Goal: Information Seeking & Learning: Learn about a topic

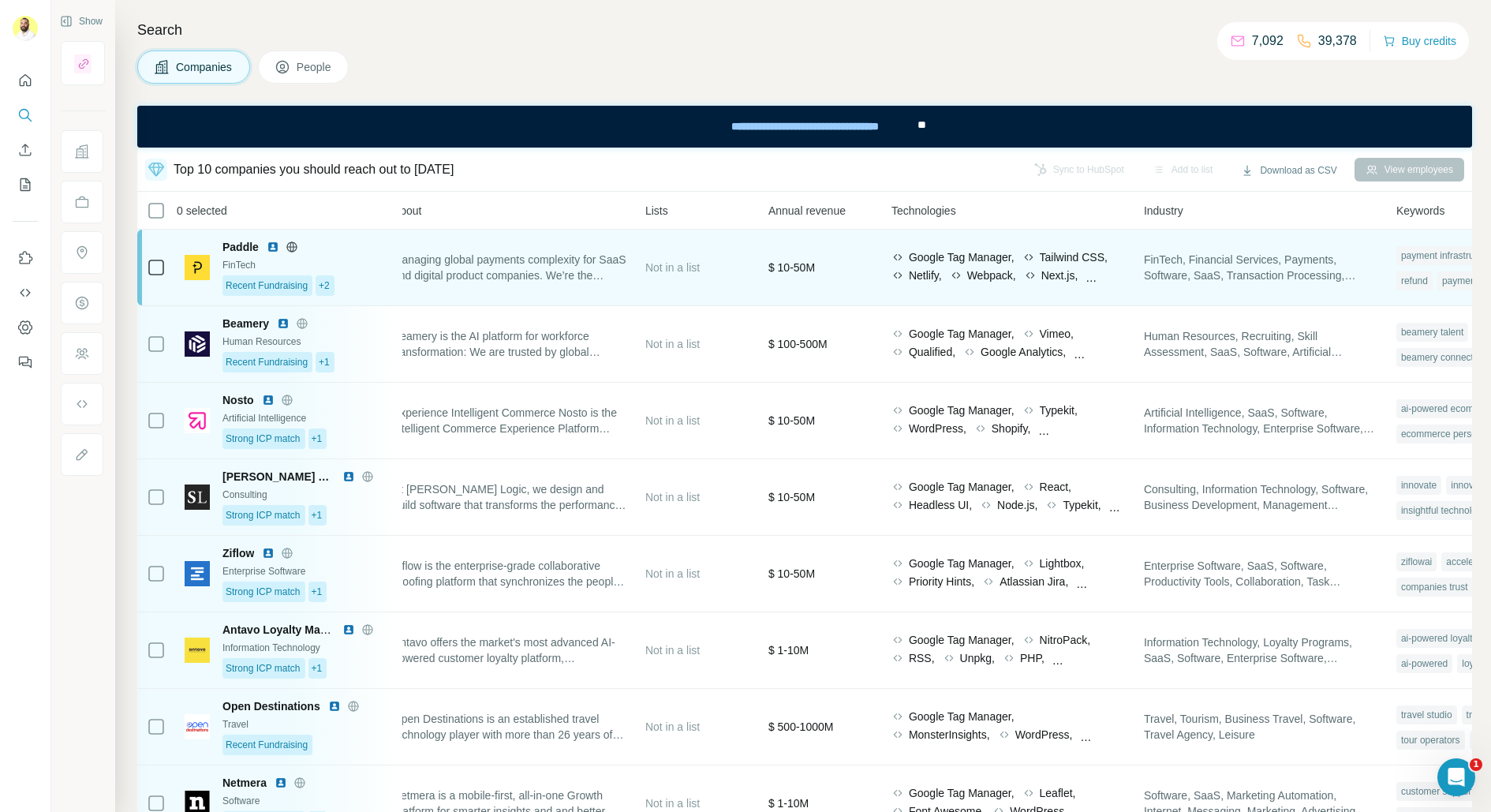
scroll to position [0, 578]
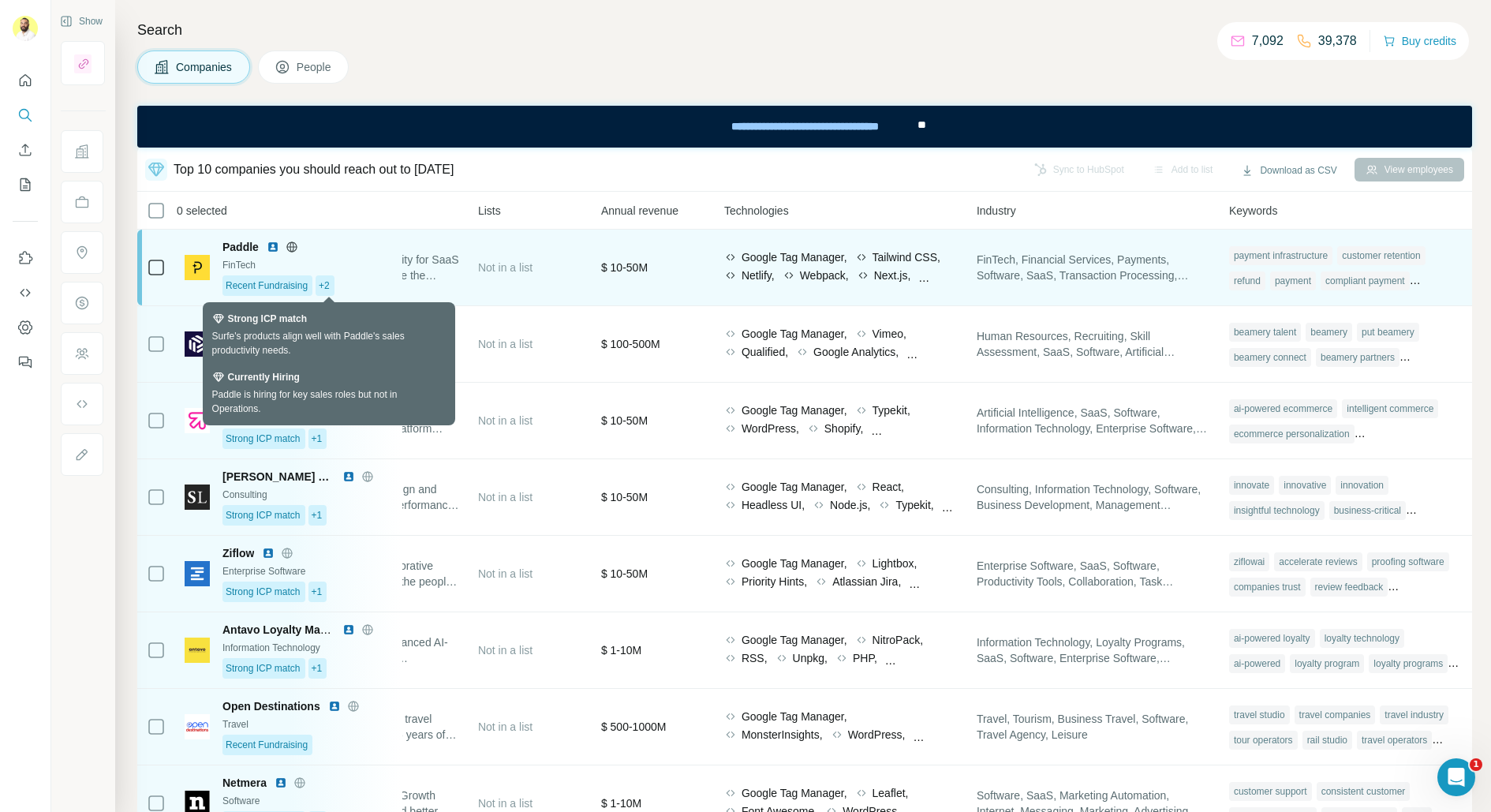
click at [334, 277] on div "+2" at bounding box center [324, 285] width 19 height 20
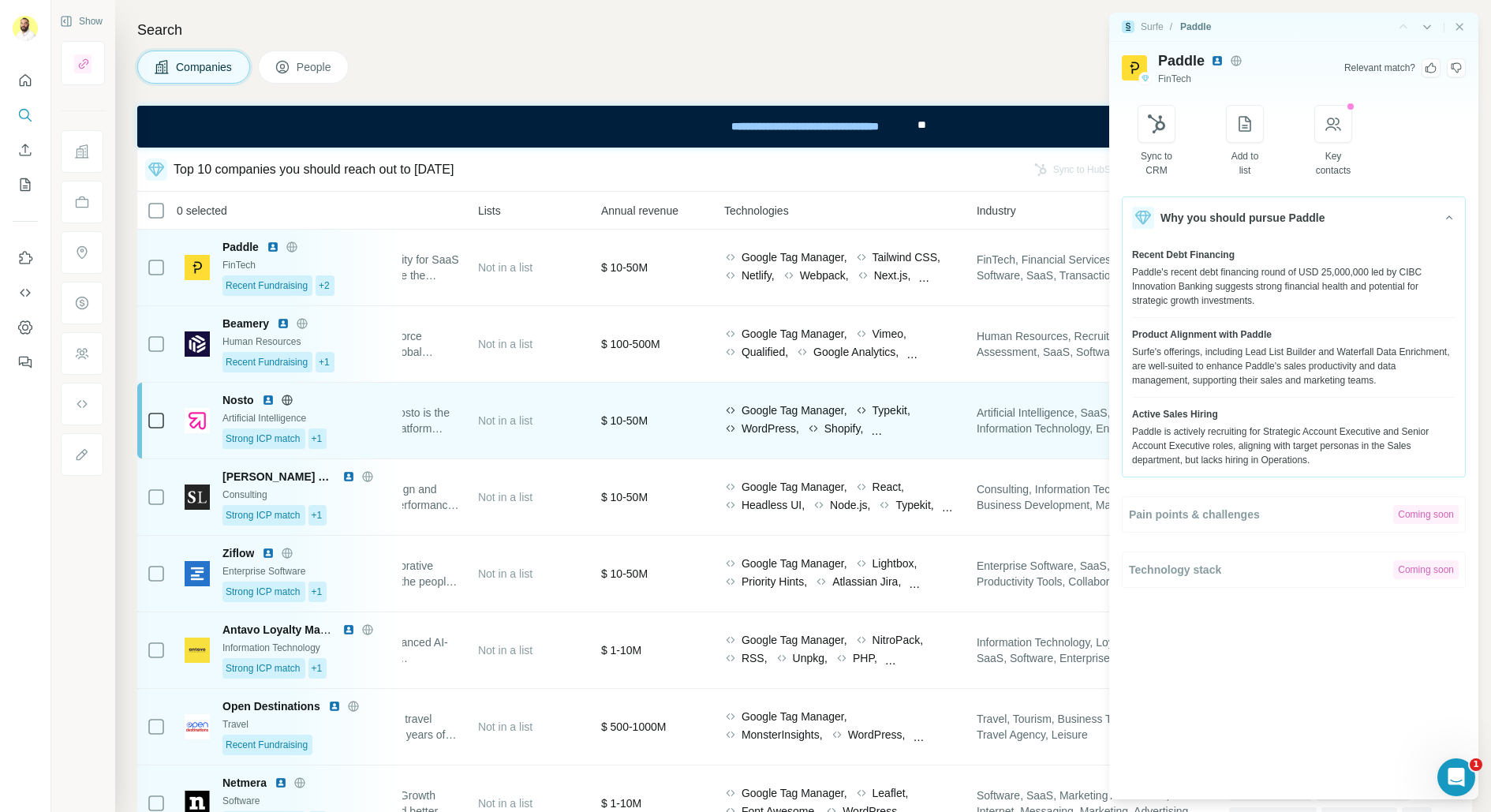
click at [379, 429] on div "Strong ICP match +1" at bounding box center [308, 438] width 171 height 20
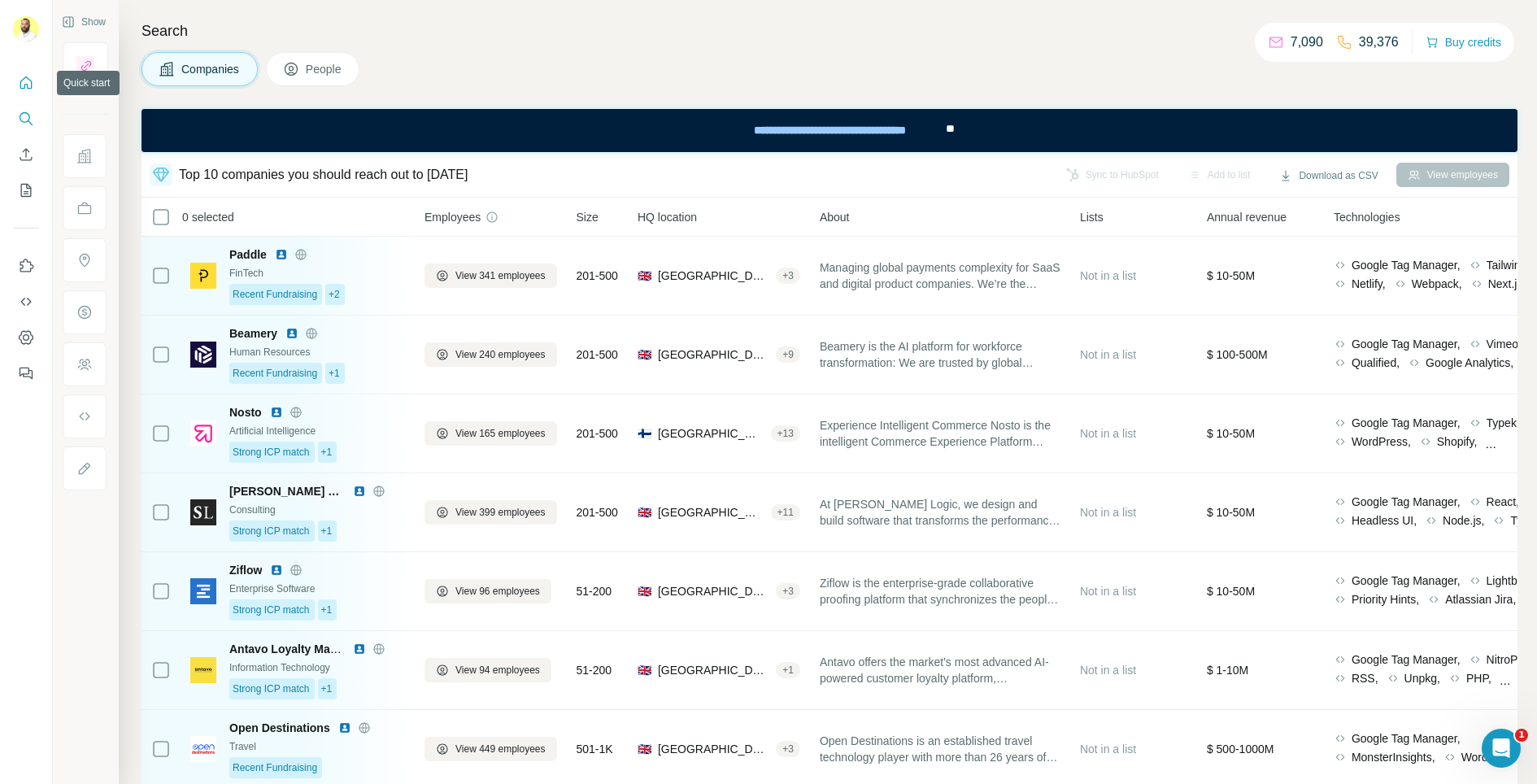
click at [25, 89] on icon "Quick start" at bounding box center [26, 83] width 16 height 16
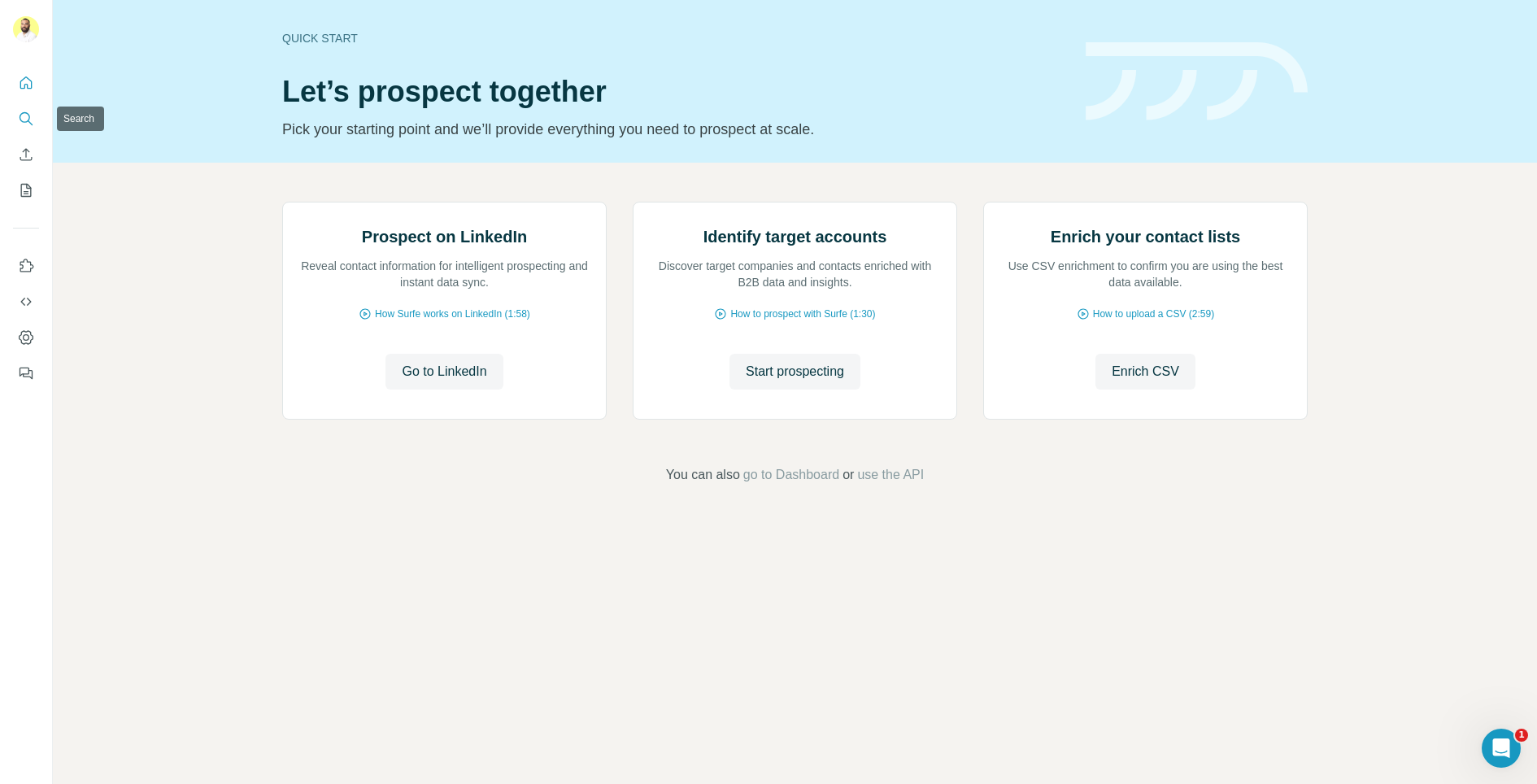
click at [31, 118] on icon "Search" at bounding box center [26, 118] width 16 height 16
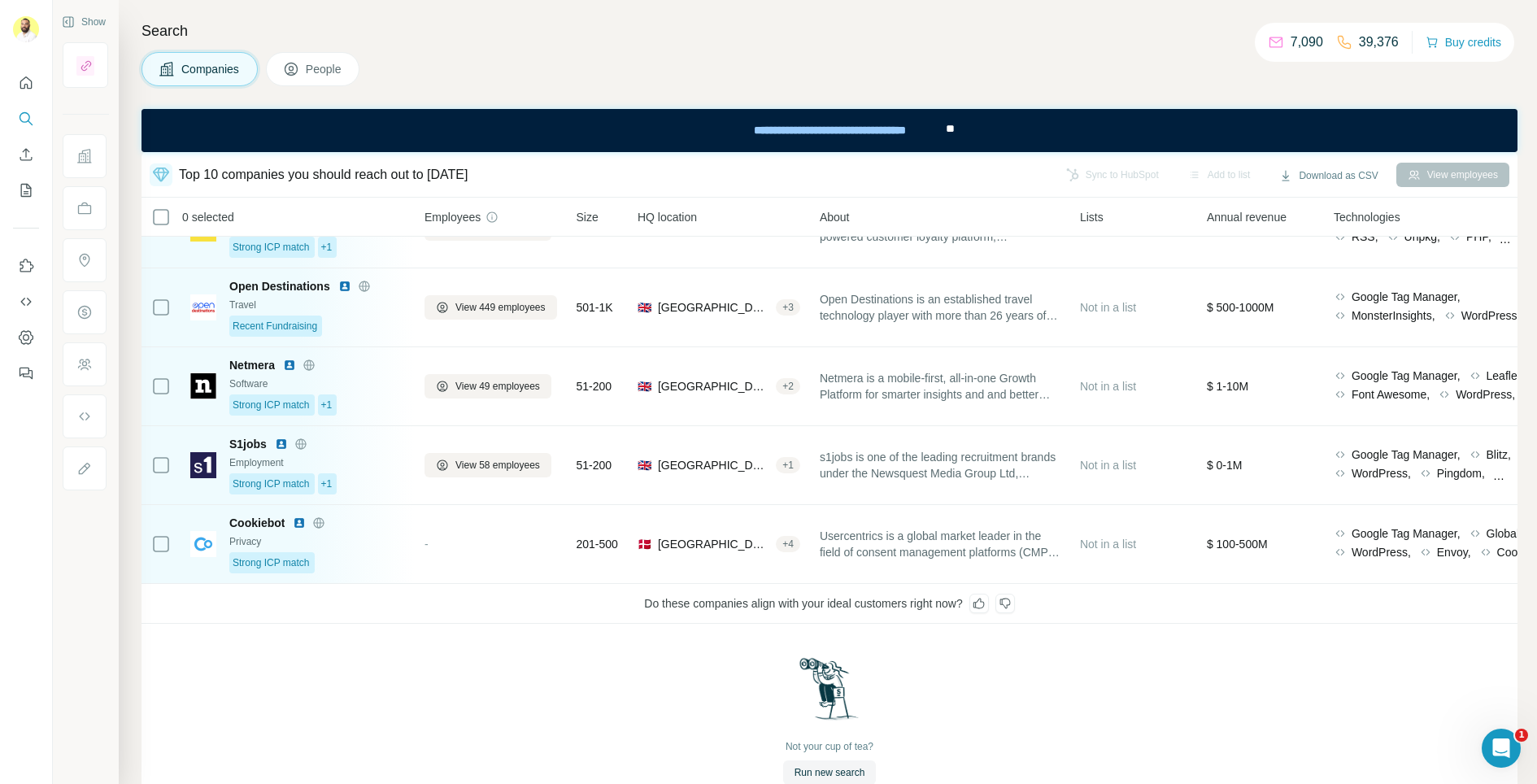
scroll to position [443, 0]
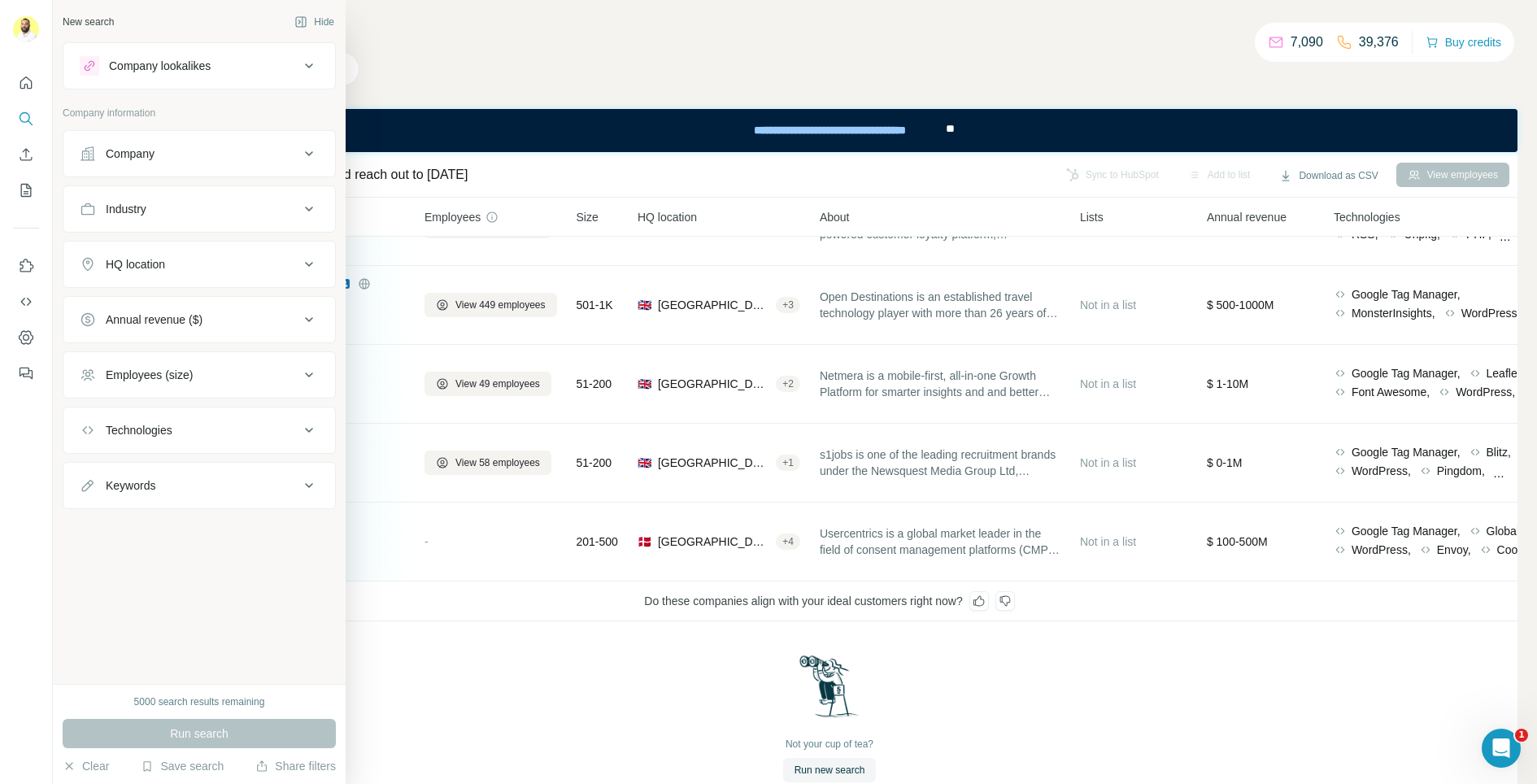
click at [135, 156] on div "Company" at bounding box center [130, 154] width 49 height 16
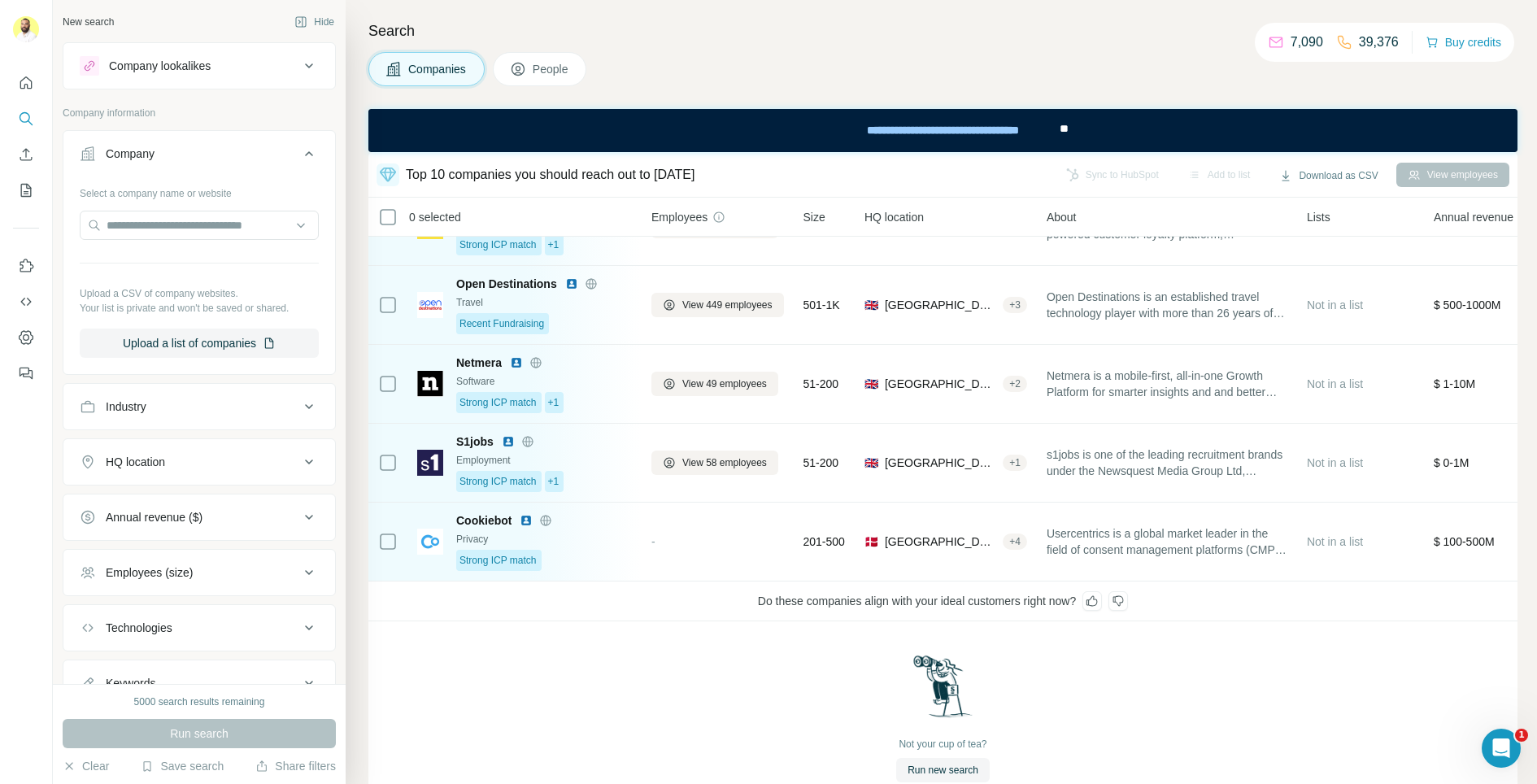
scroll to position [62, 0]
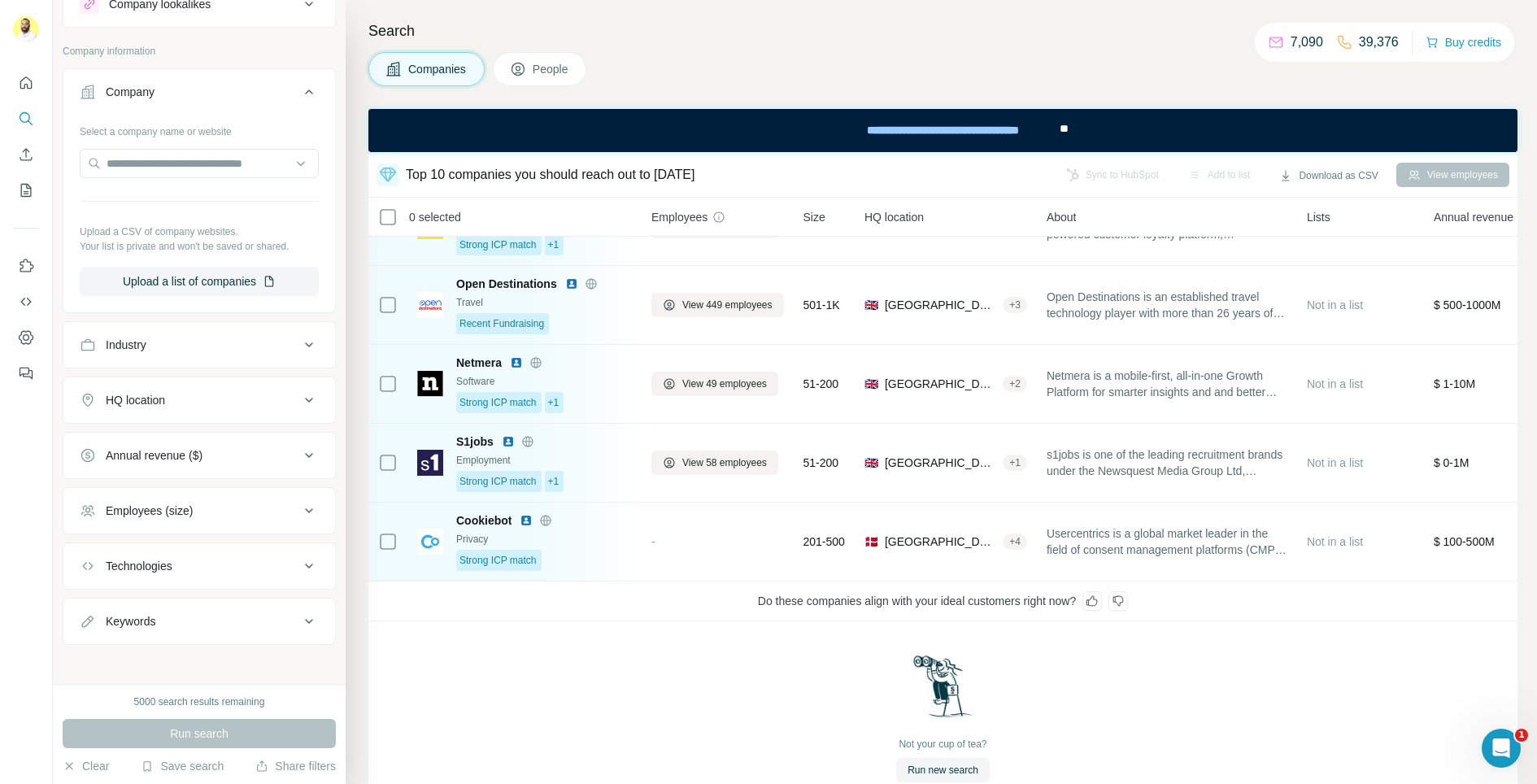
click at [542, 90] on div "Search Companies People Top 10 companies you should reach out to [DATE] Sync to…" at bounding box center [941, 392] width 1192 height 784
click at [554, 68] on span "People" at bounding box center [551, 69] width 37 height 16
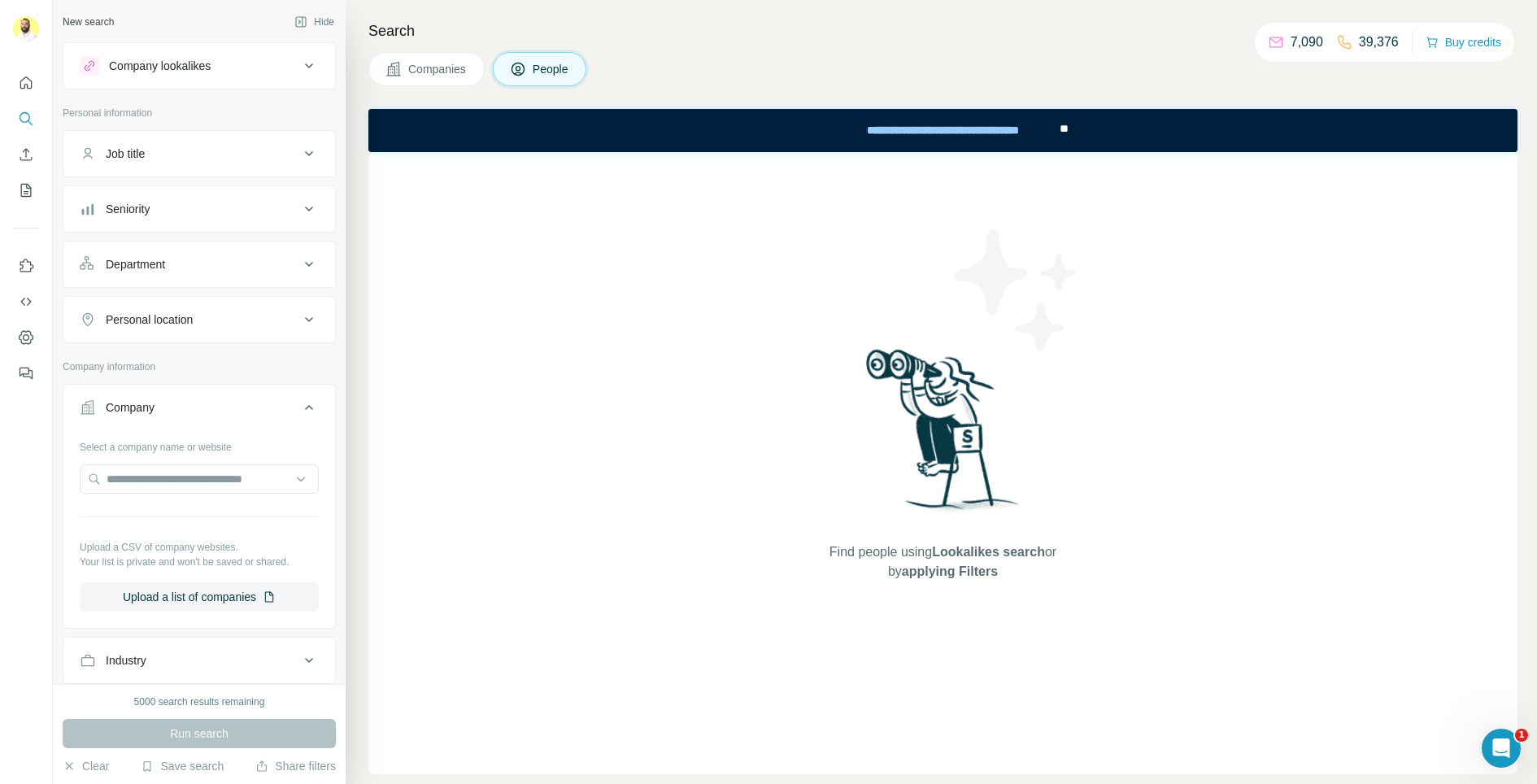
click at [423, 69] on span "Companies" at bounding box center [437, 69] width 59 height 16
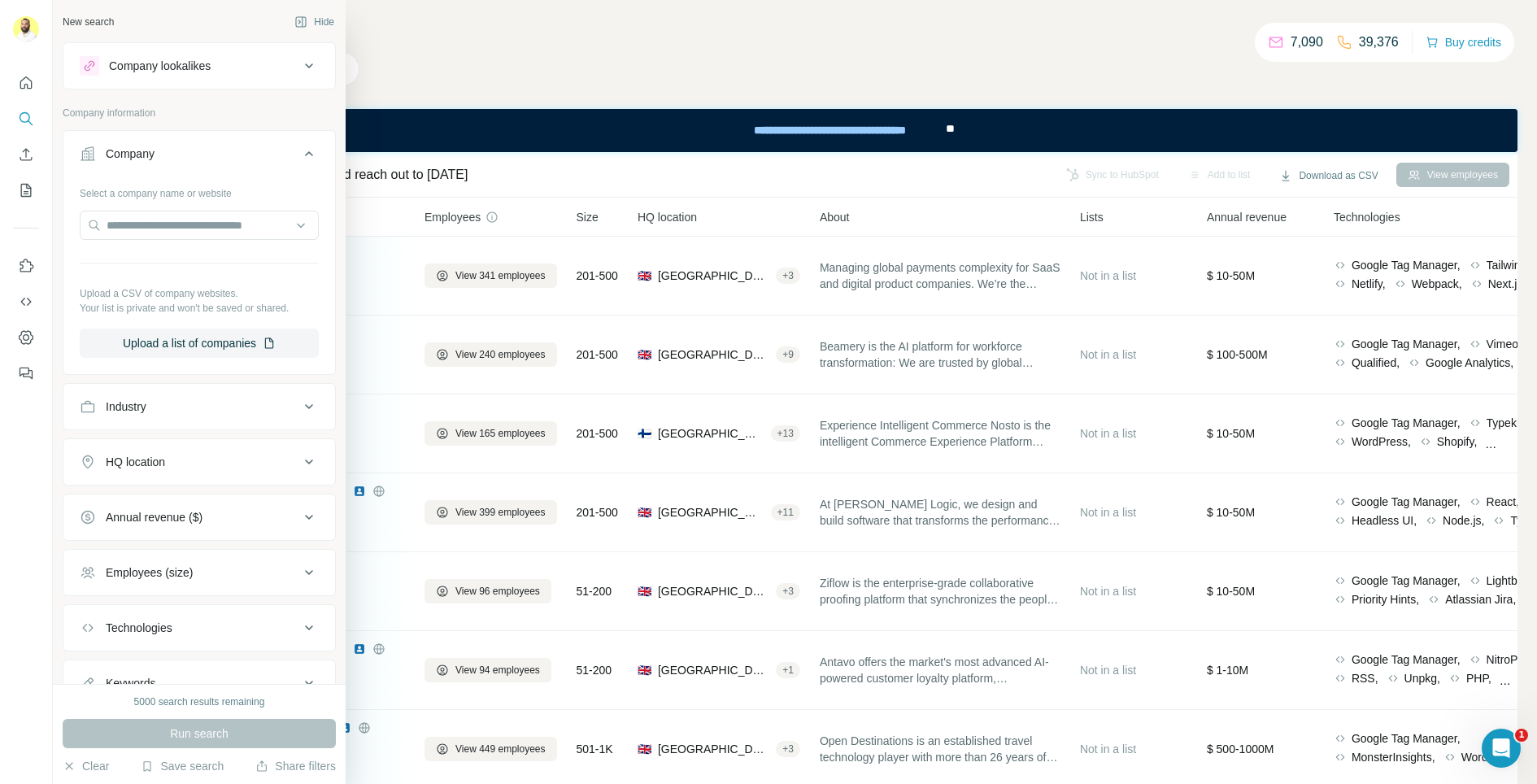
click at [94, 56] on button "Company lookalikes" at bounding box center [200, 66] width 272 height 39
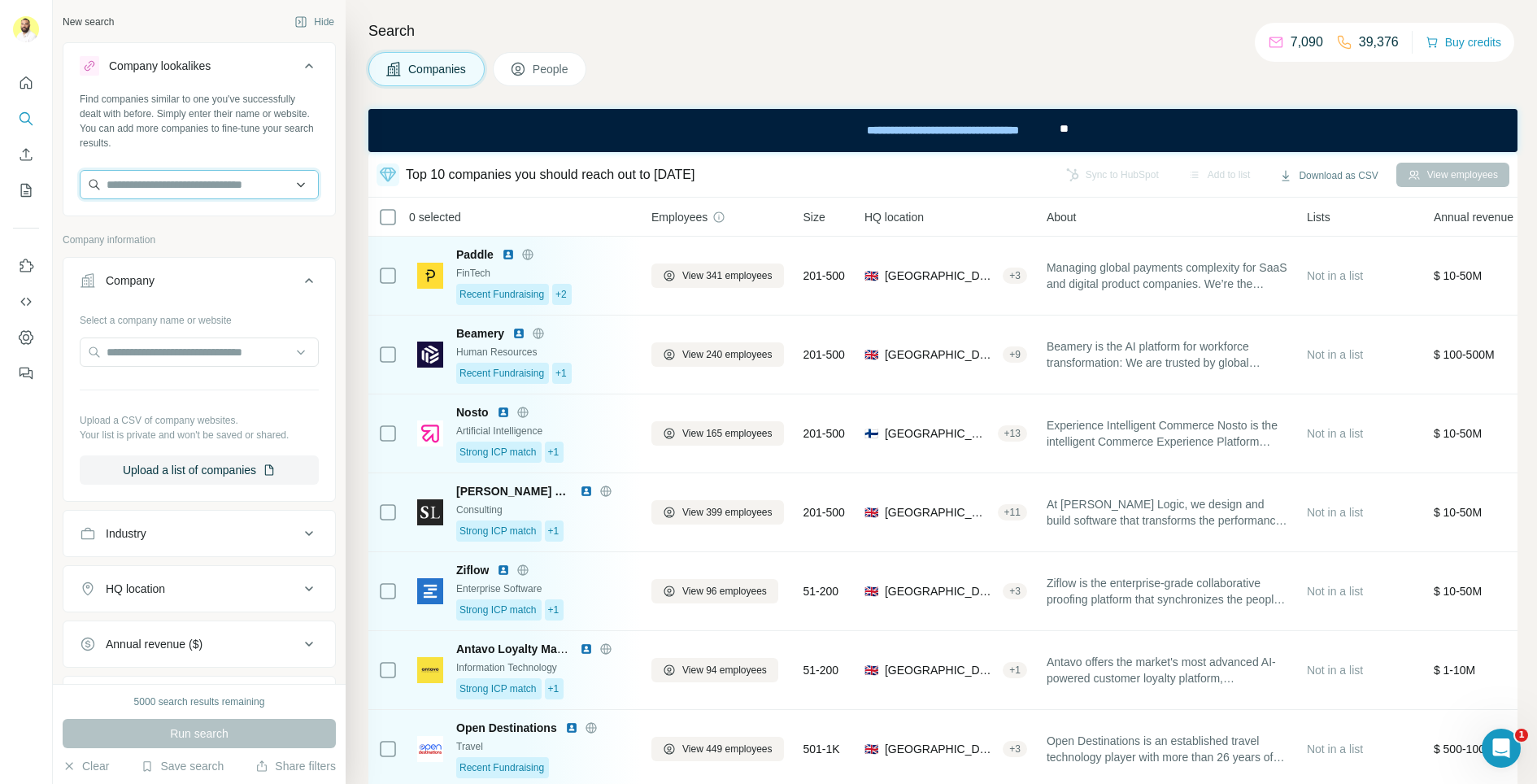
click at [220, 187] on input "text" at bounding box center [199, 185] width 239 height 29
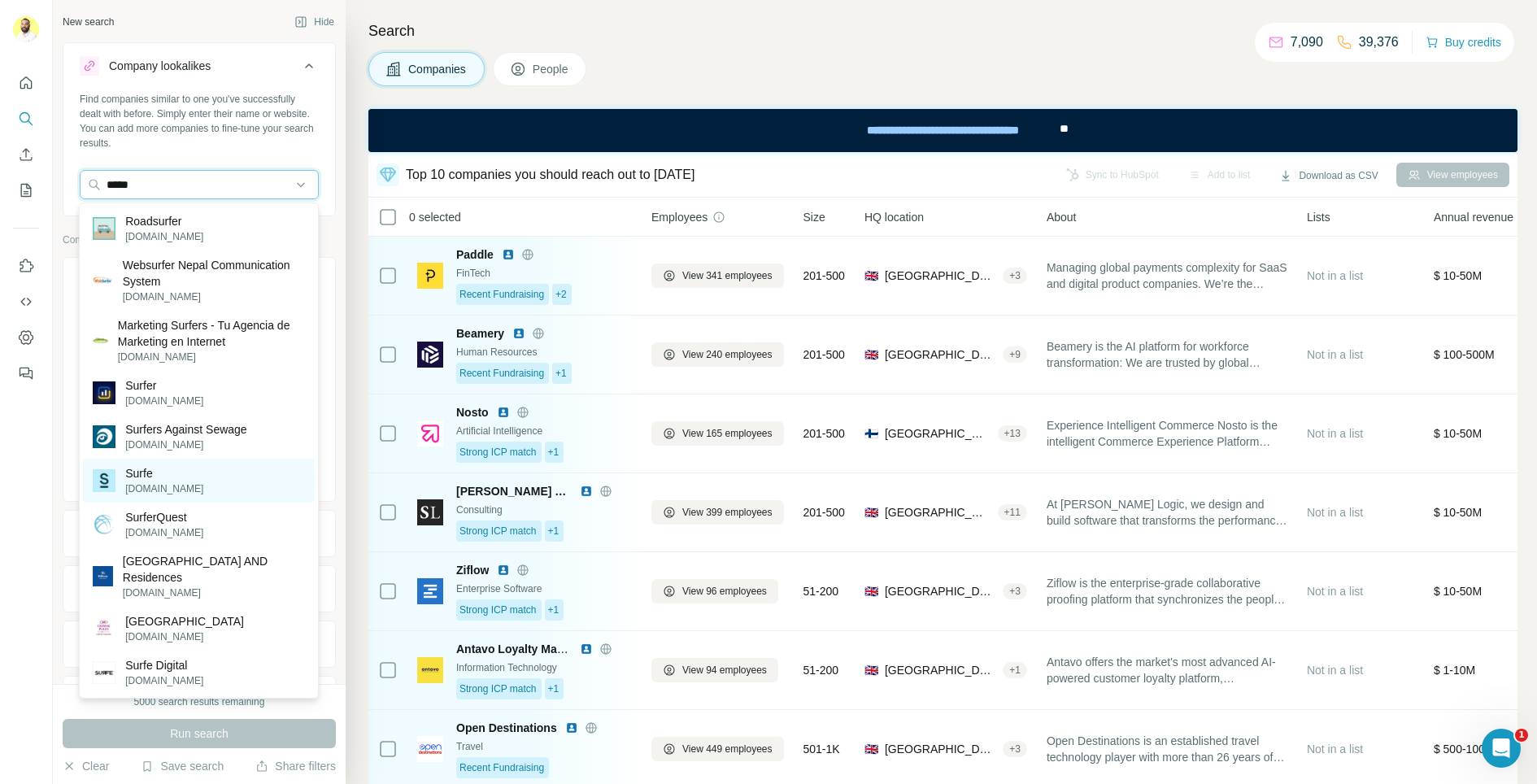
type input "*****"
click at [165, 473] on p "Surfe" at bounding box center [164, 473] width 78 height 16
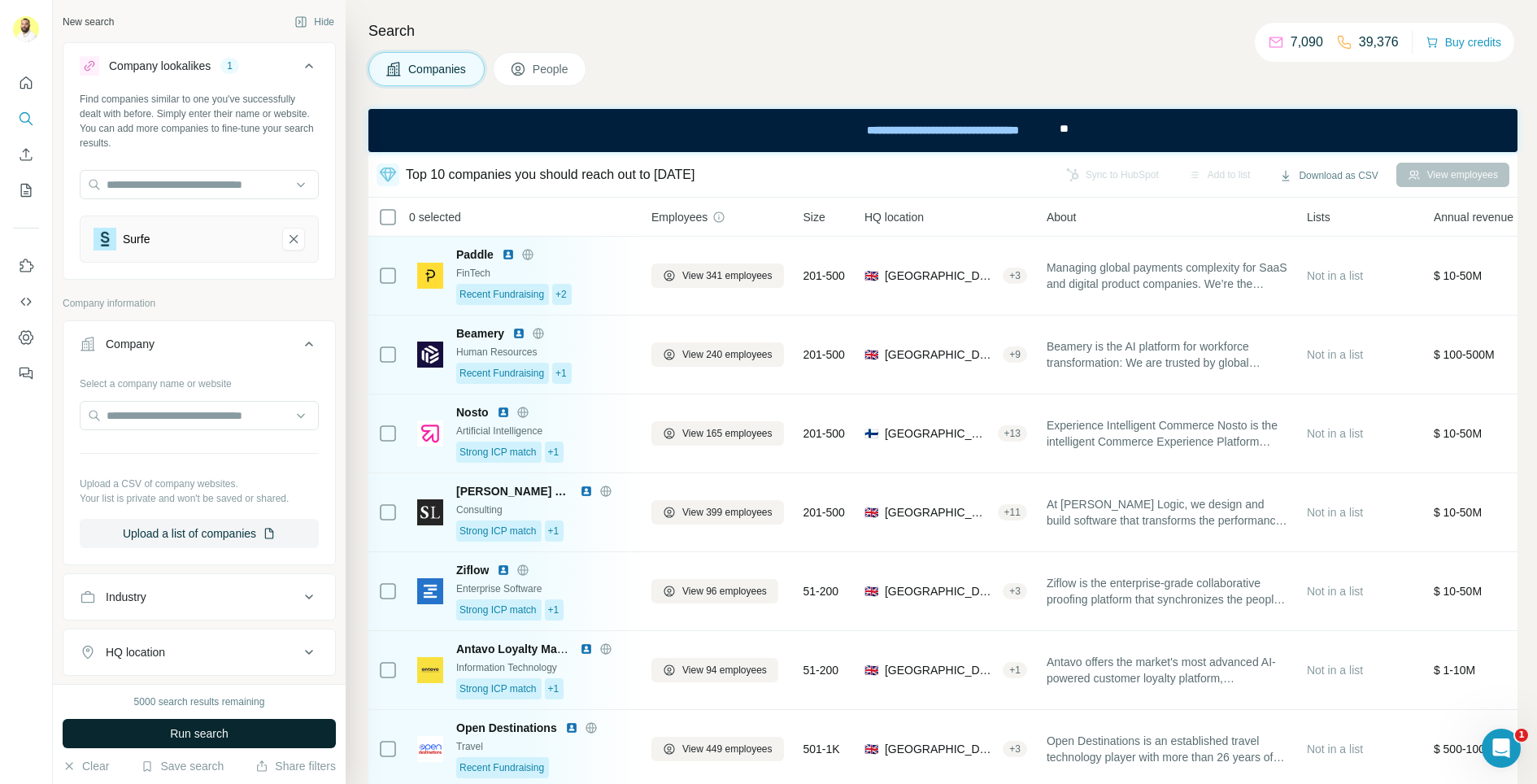
click at [170, 728] on span "Run search" at bounding box center [200, 733] width 58 height 16
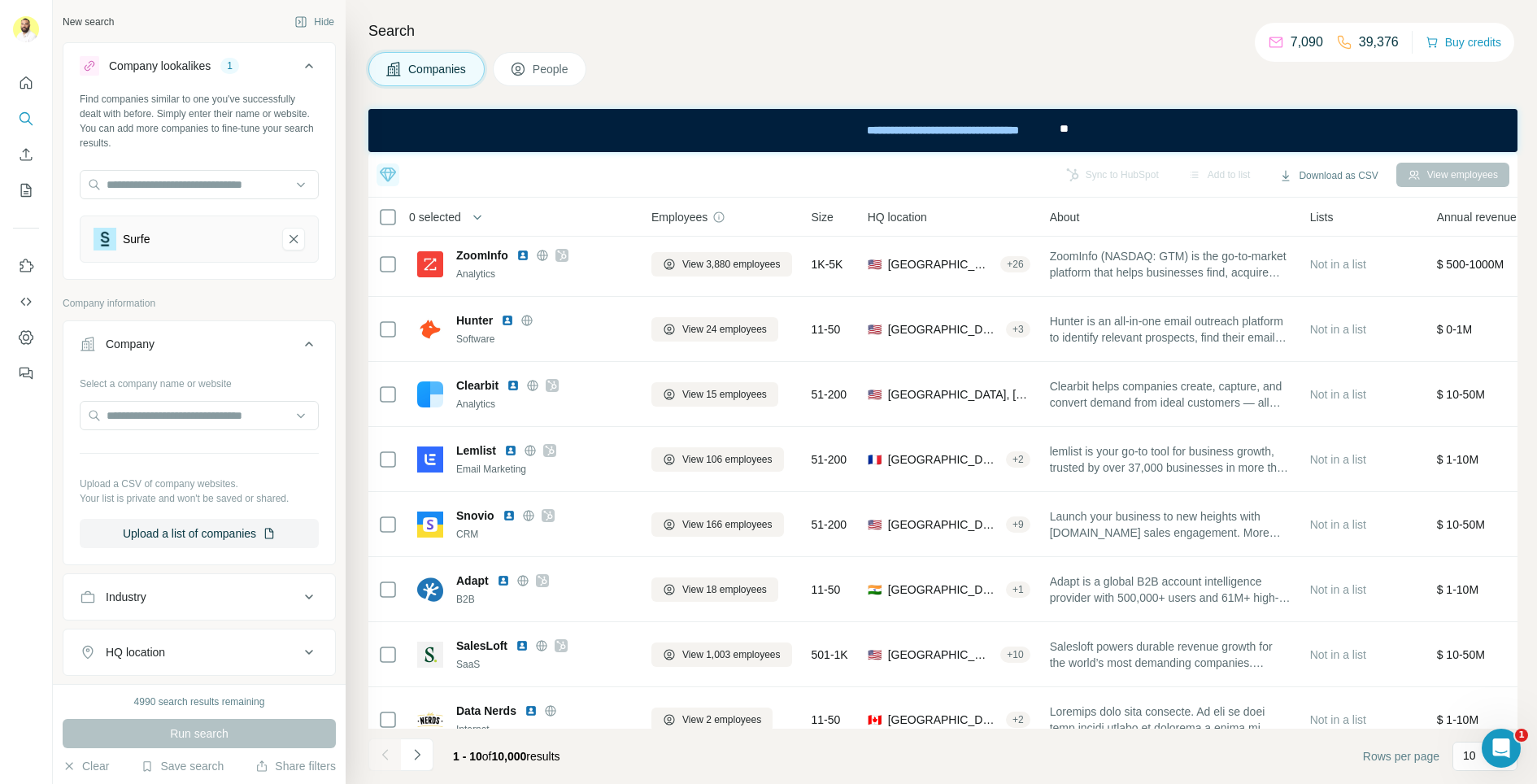
scroll to position [69, 0]
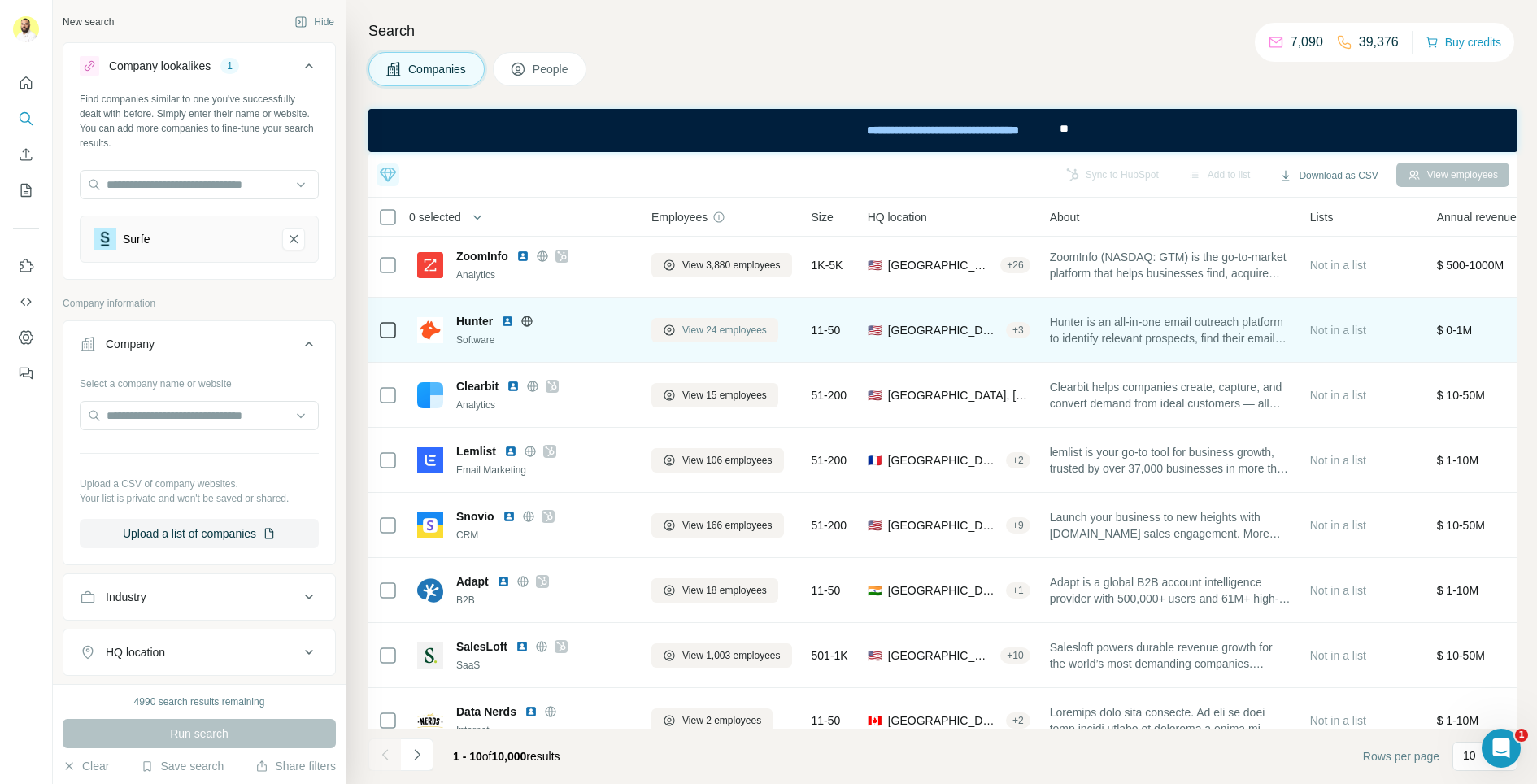
click at [708, 337] on button "View 24 employees" at bounding box center [714, 330] width 127 height 25
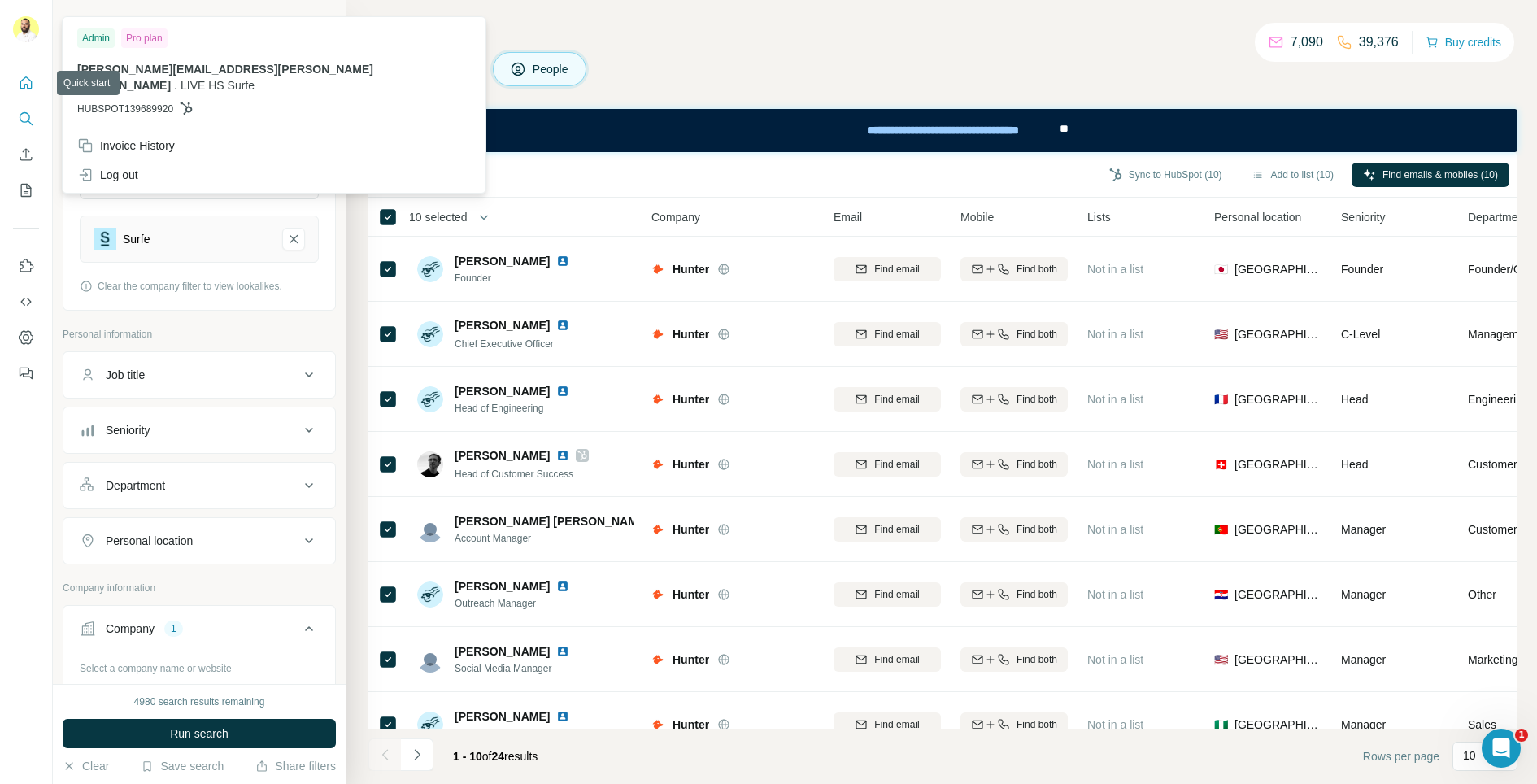
click at [31, 83] on icon "Quick start" at bounding box center [26, 82] width 12 height 12
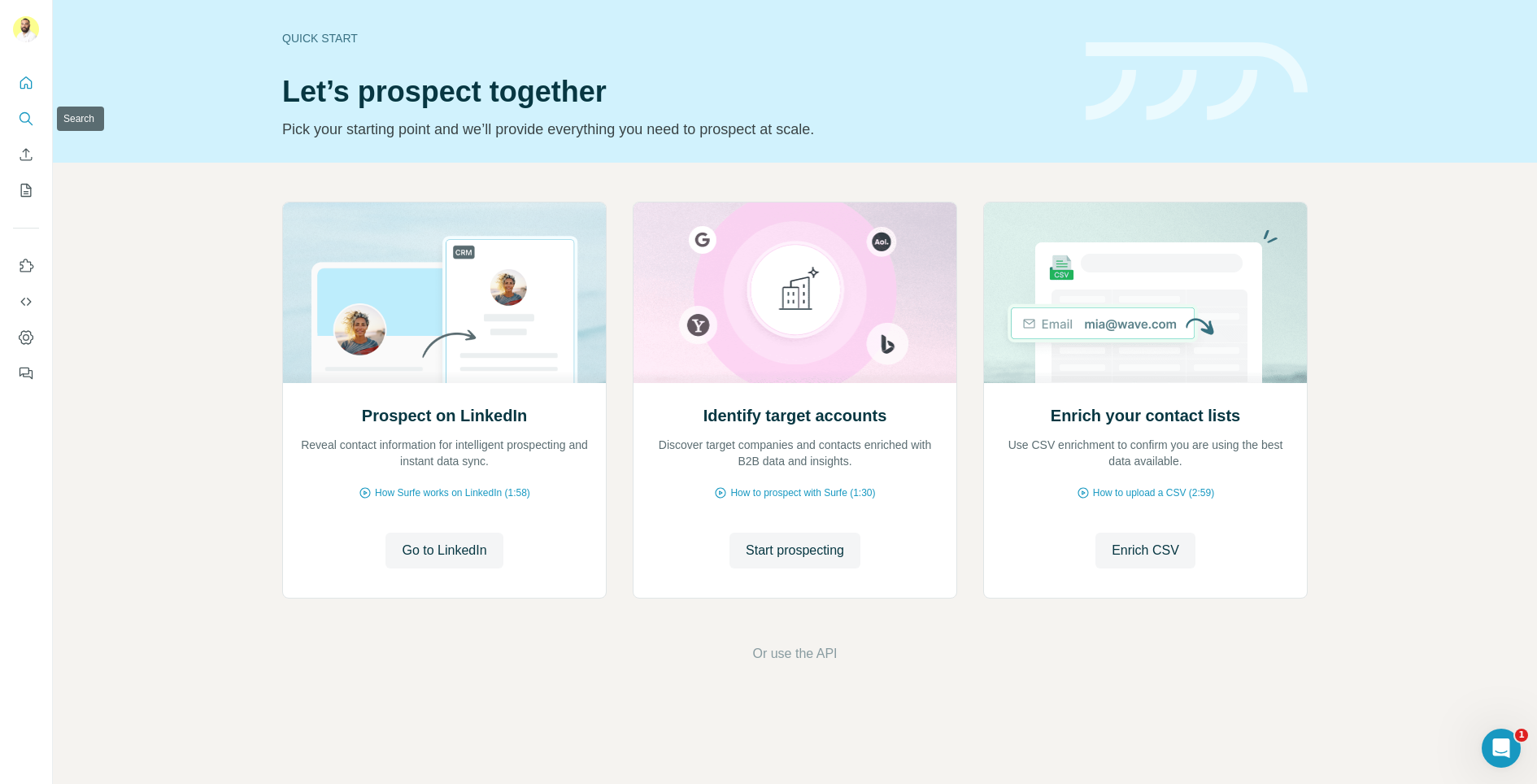
click at [23, 117] on icon "Search" at bounding box center [26, 118] width 16 height 16
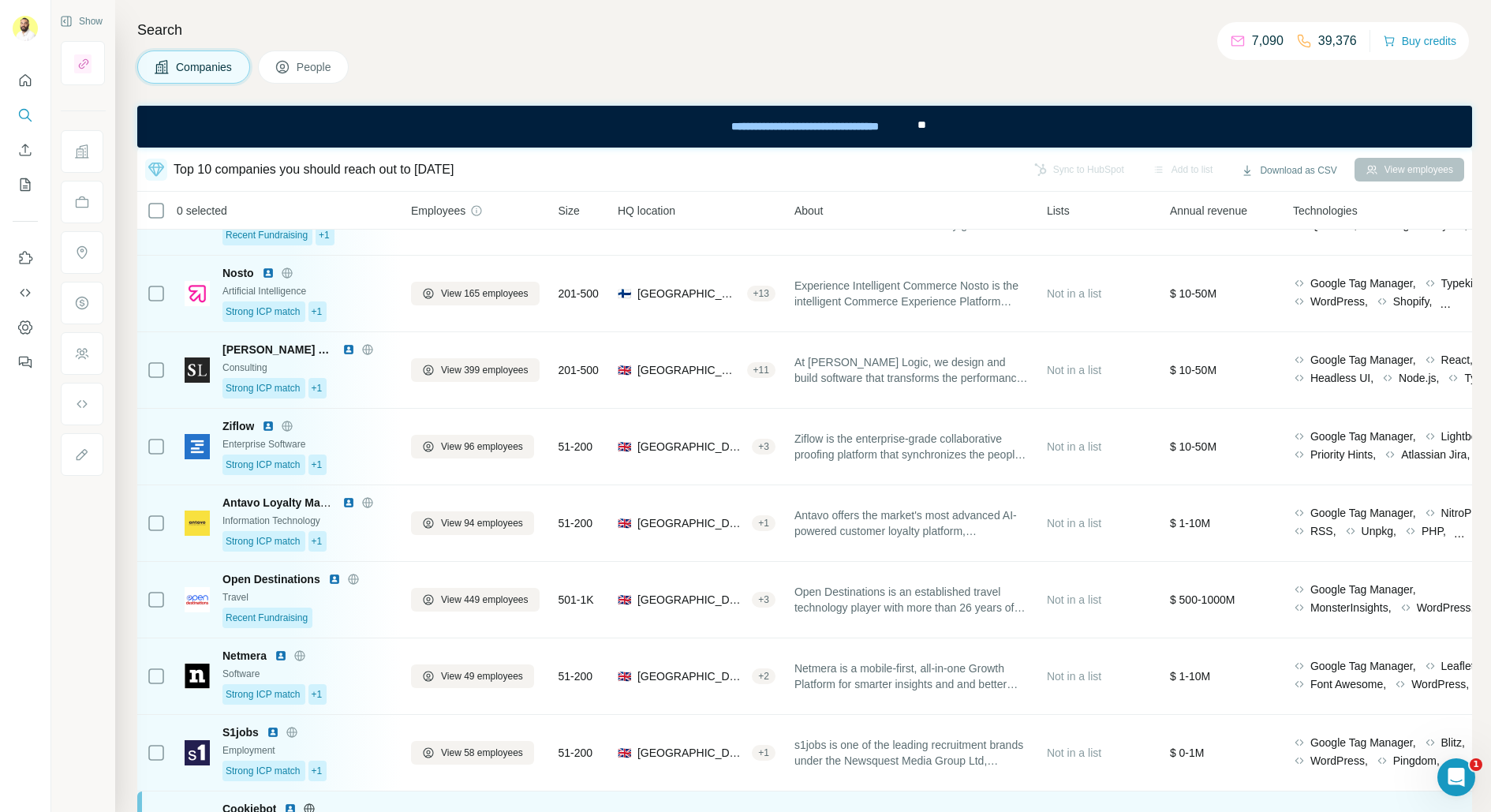
scroll to position [0, 1]
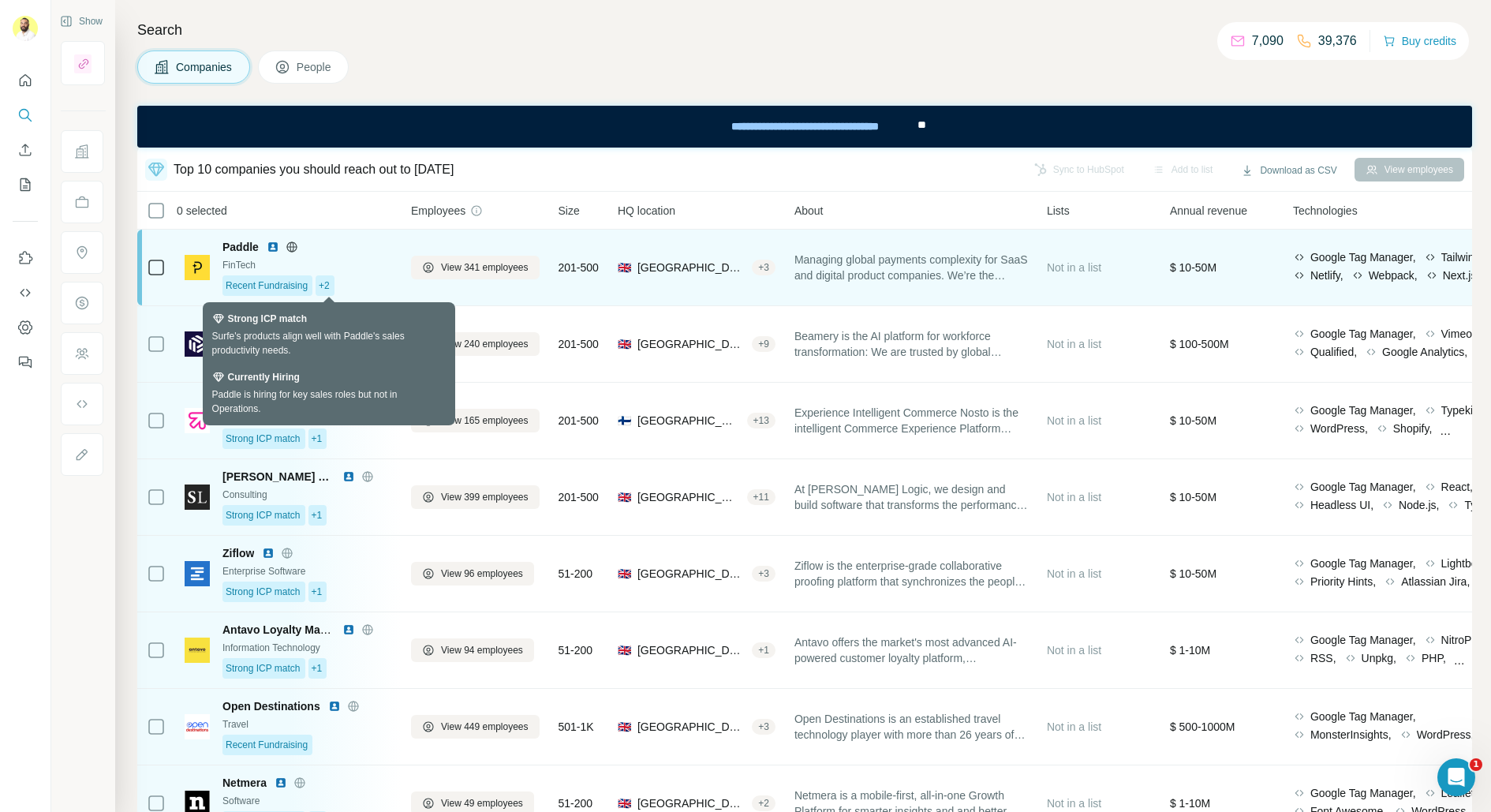
click at [334, 279] on div "+2" at bounding box center [324, 285] width 19 height 20
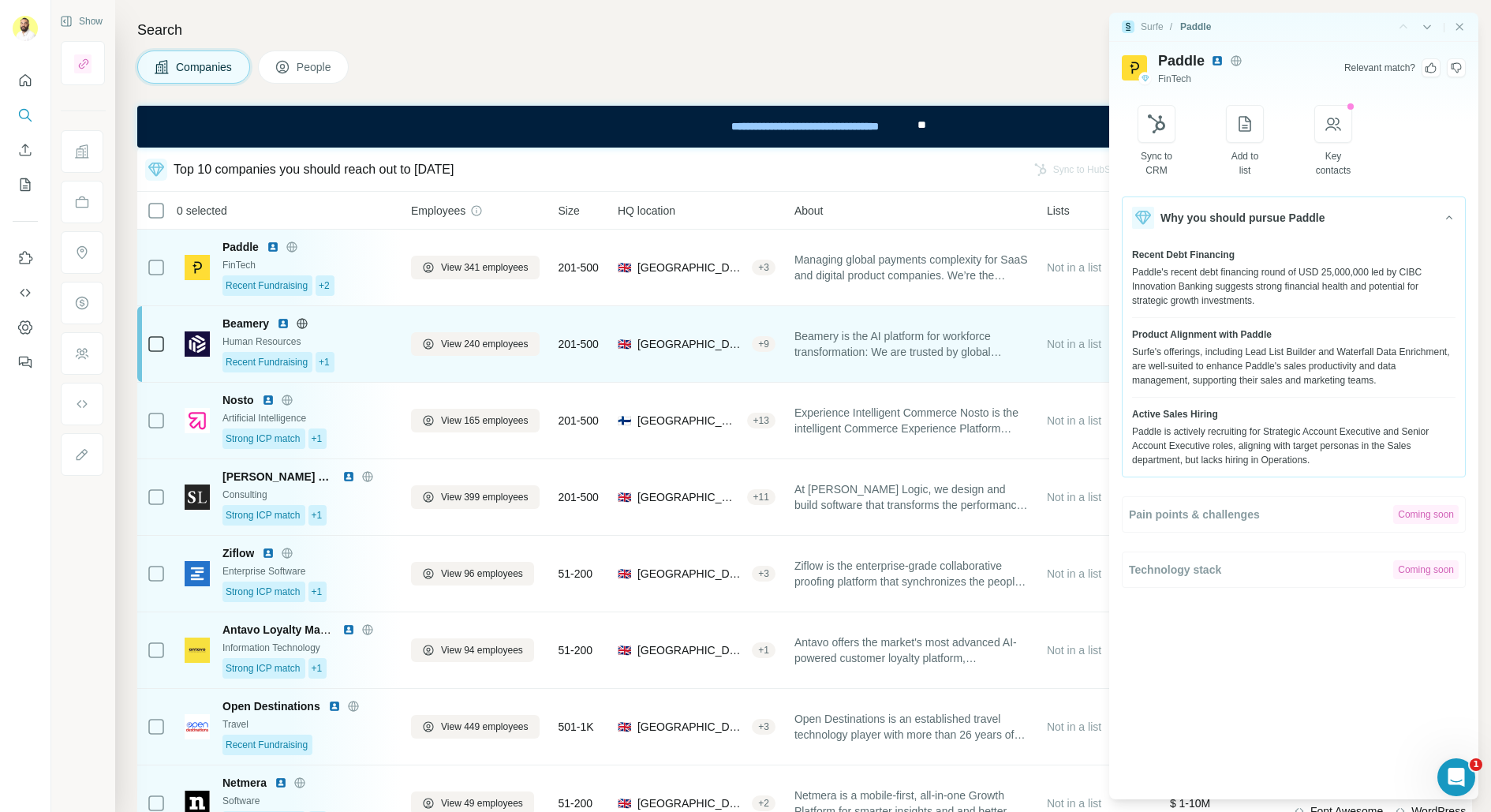
click at [327, 334] on div "Human Resources" at bounding box center [308, 341] width 171 height 14
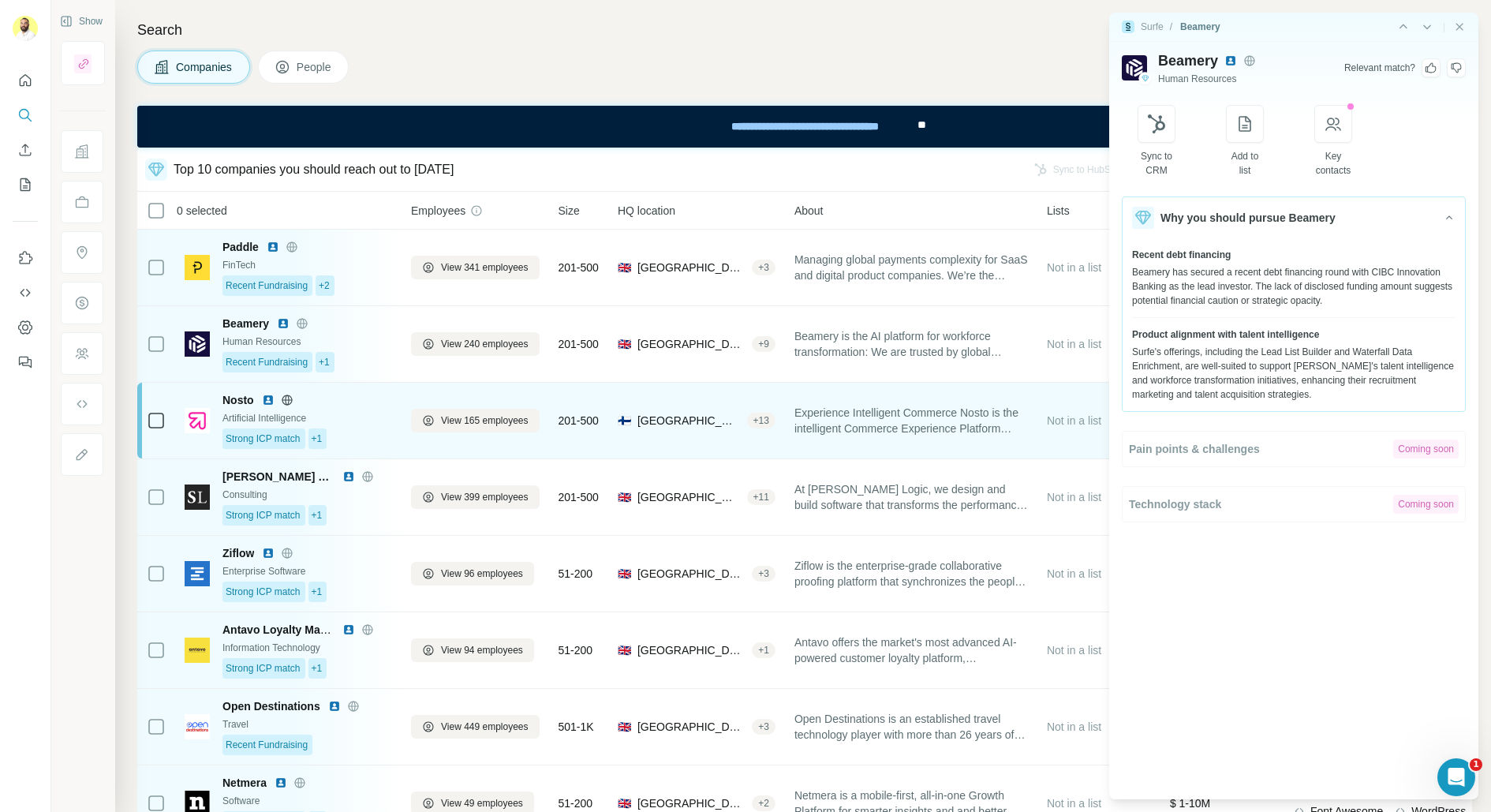
click at [316, 406] on div "Nosto" at bounding box center [308, 400] width 171 height 16
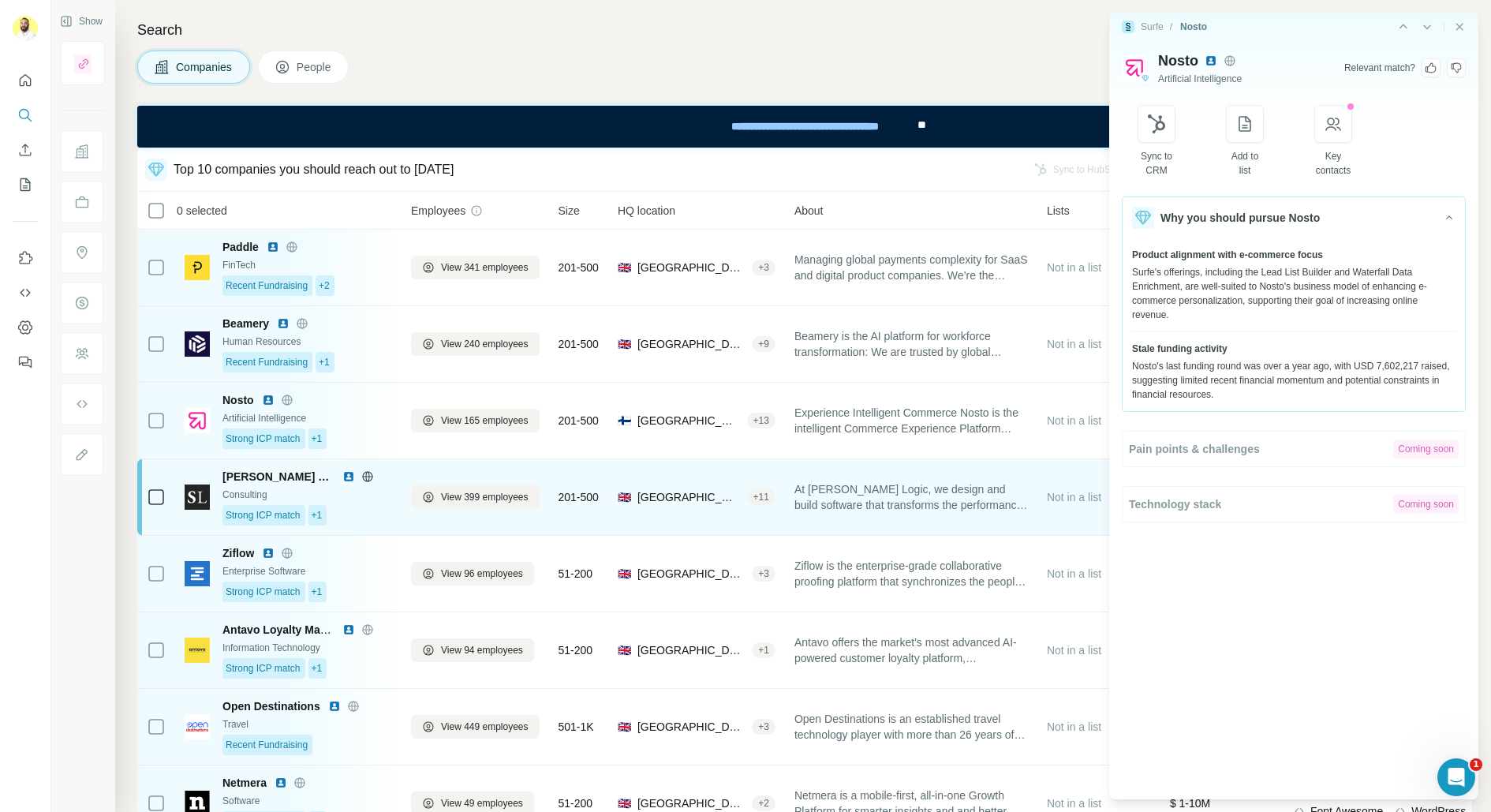
click at [362, 477] on icon at bounding box center [368, 476] width 11 height 11
click at [357, 497] on div "Consulting" at bounding box center [308, 495] width 171 height 14
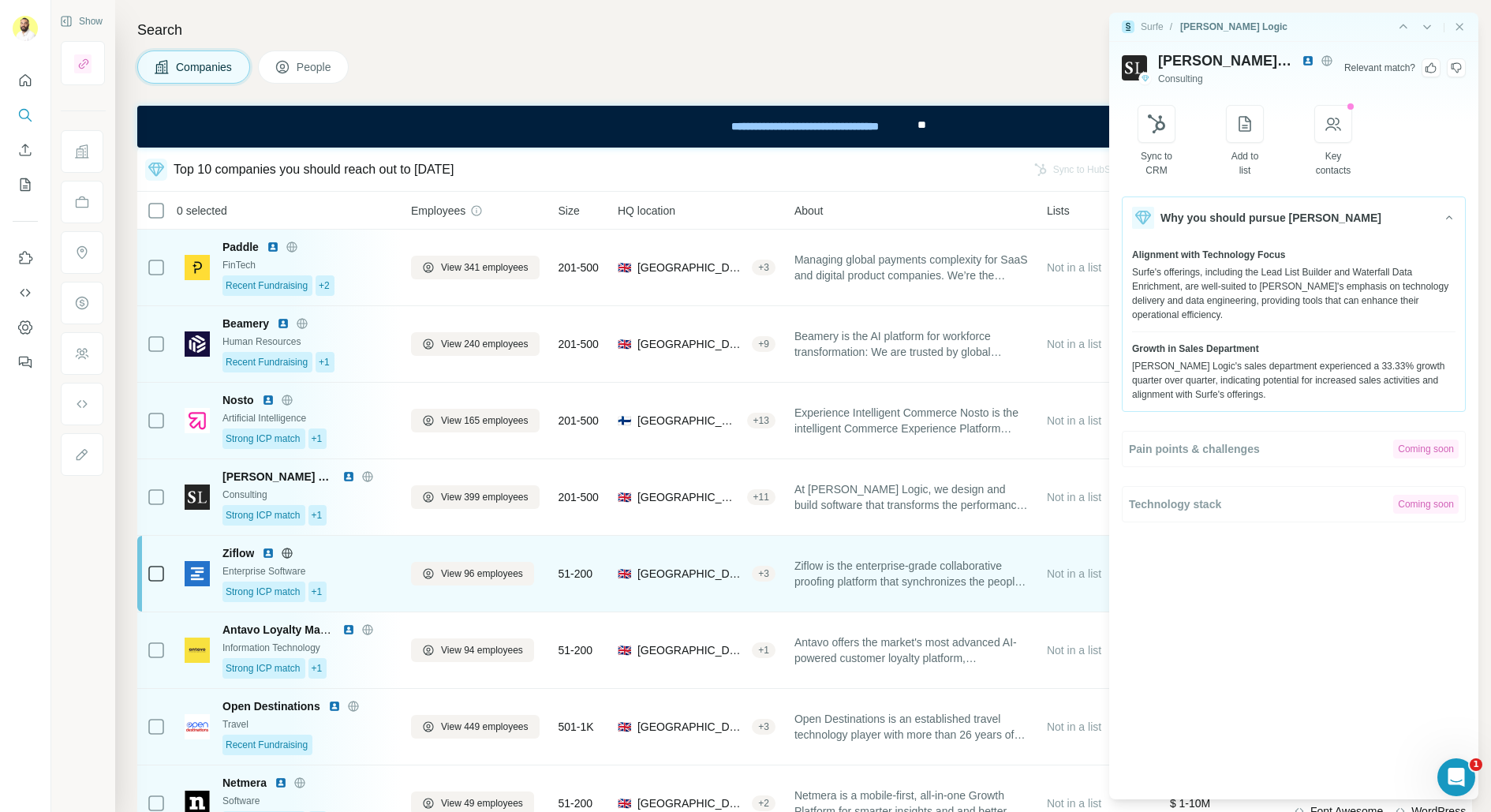
click at [369, 566] on div "Enterprise Software" at bounding box center [308, 571] width 171 height 14
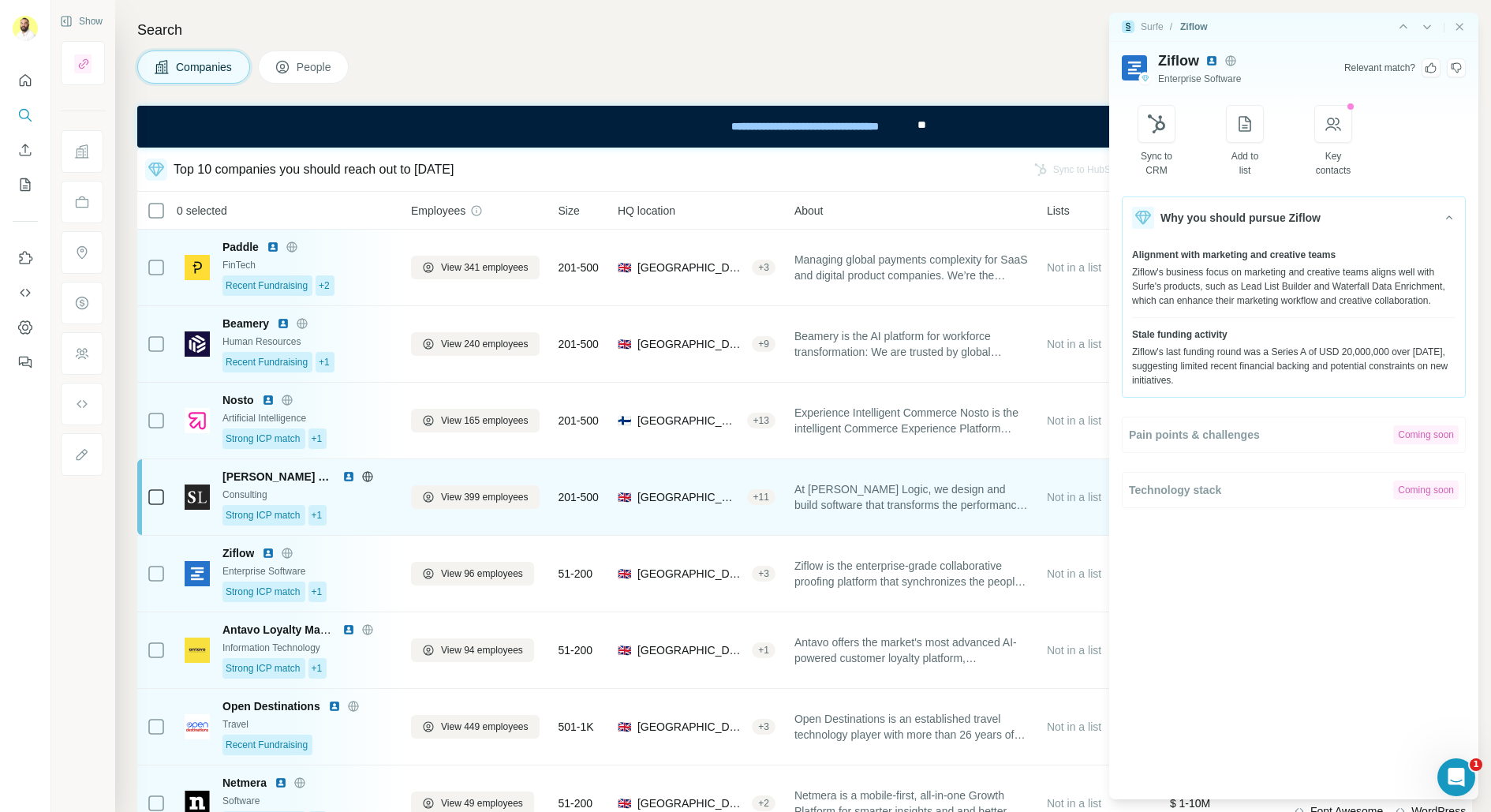
click at [369, 497] on div "Consulting" at bounding box center [308, 495] width 171 height 14
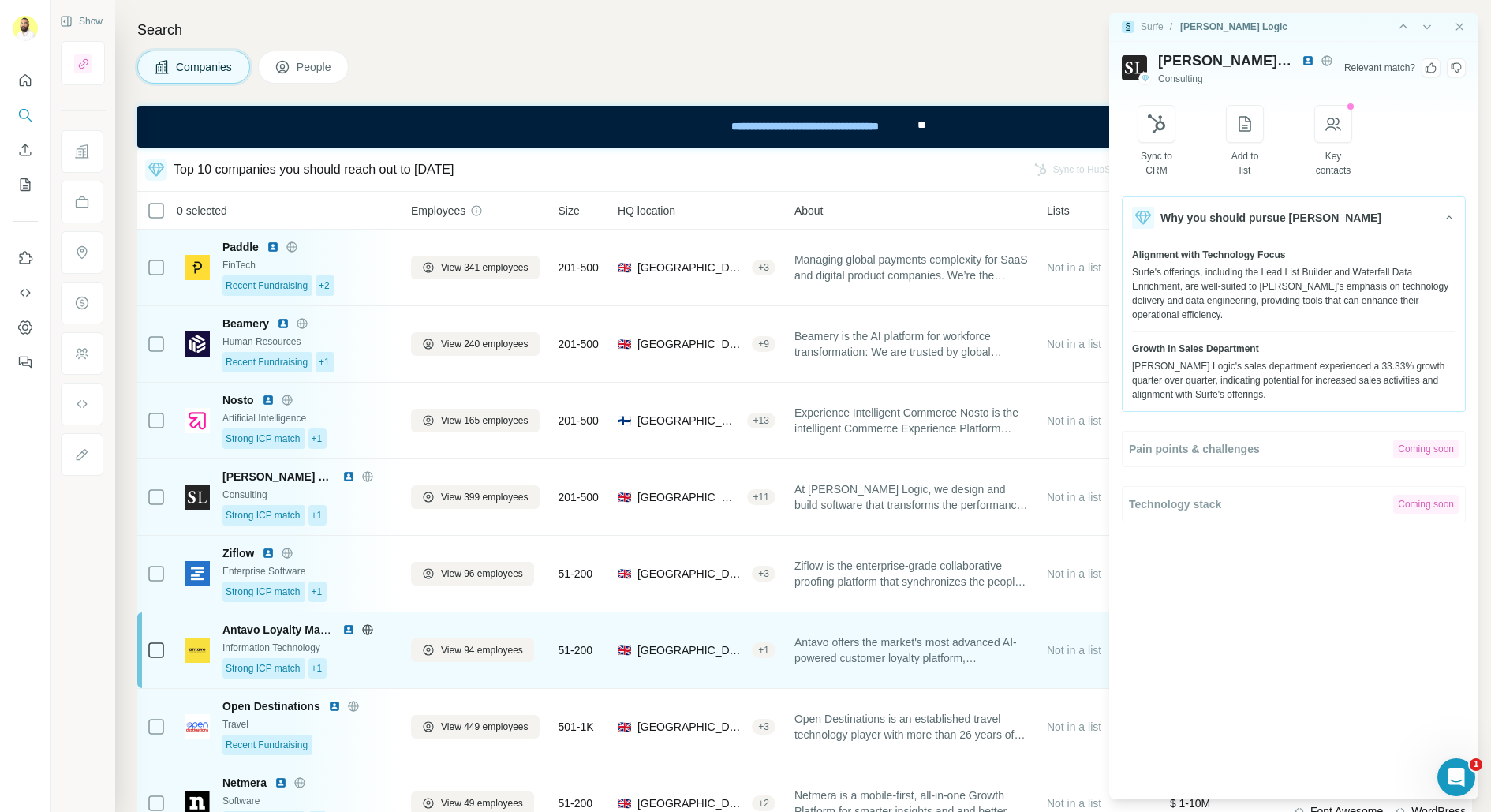
click at [357, 647] on div "Information Technology" at bounding box center [308, 648] width 171 height 14
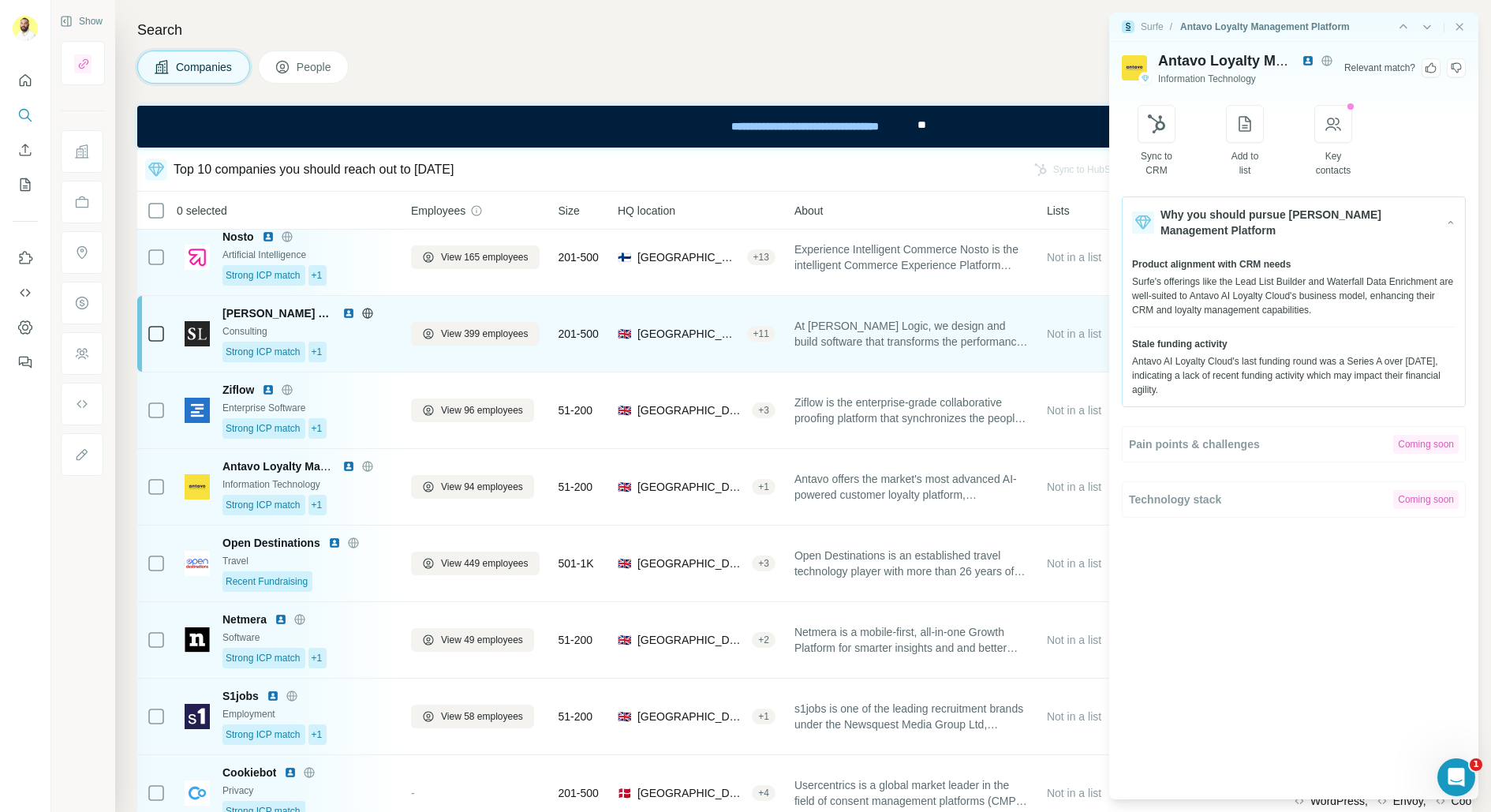
scroll to position [194, 1]
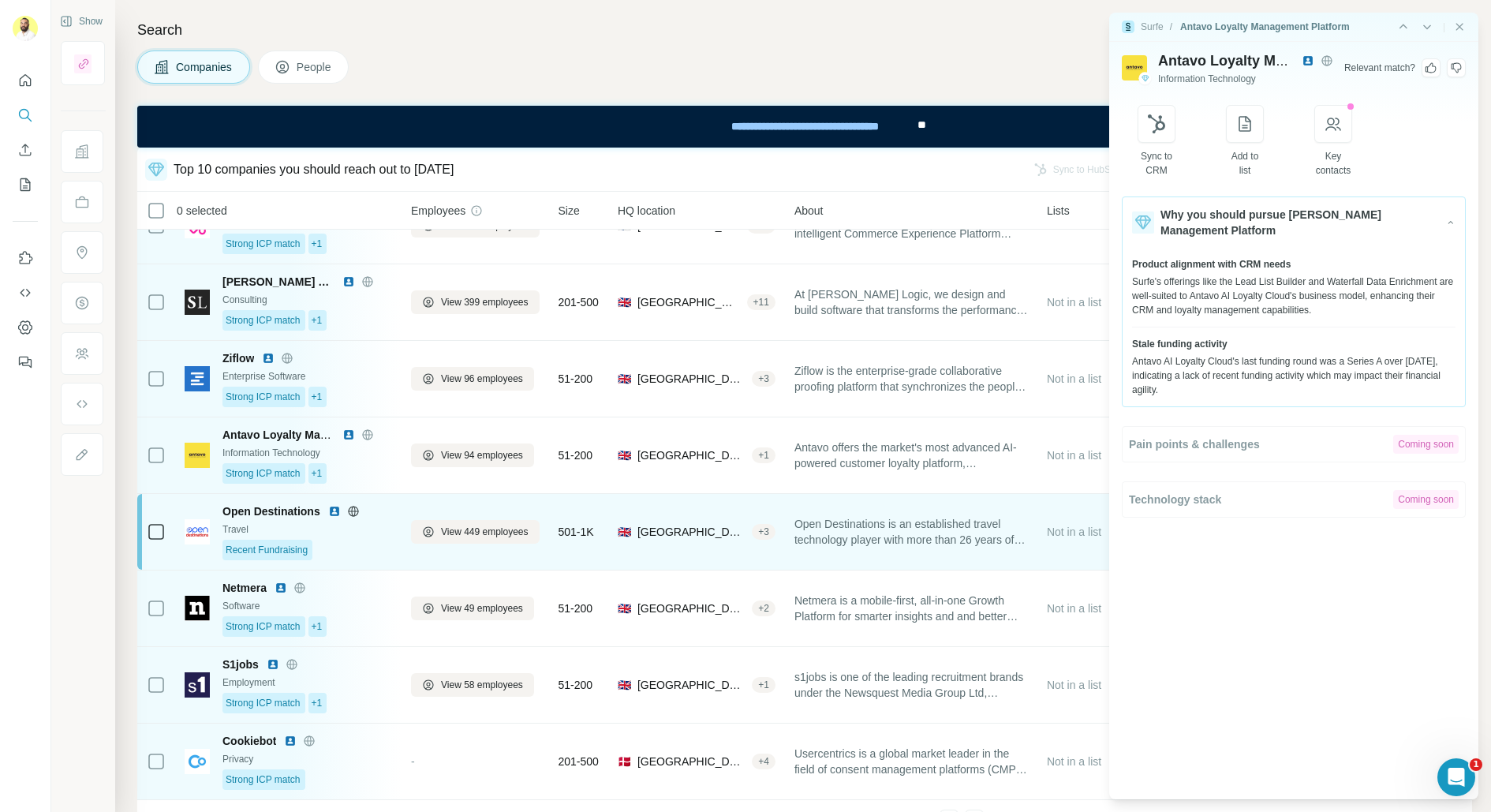
click at [346, 522] on div "Travel" at bounding box center [308, 529] width 171 height 14
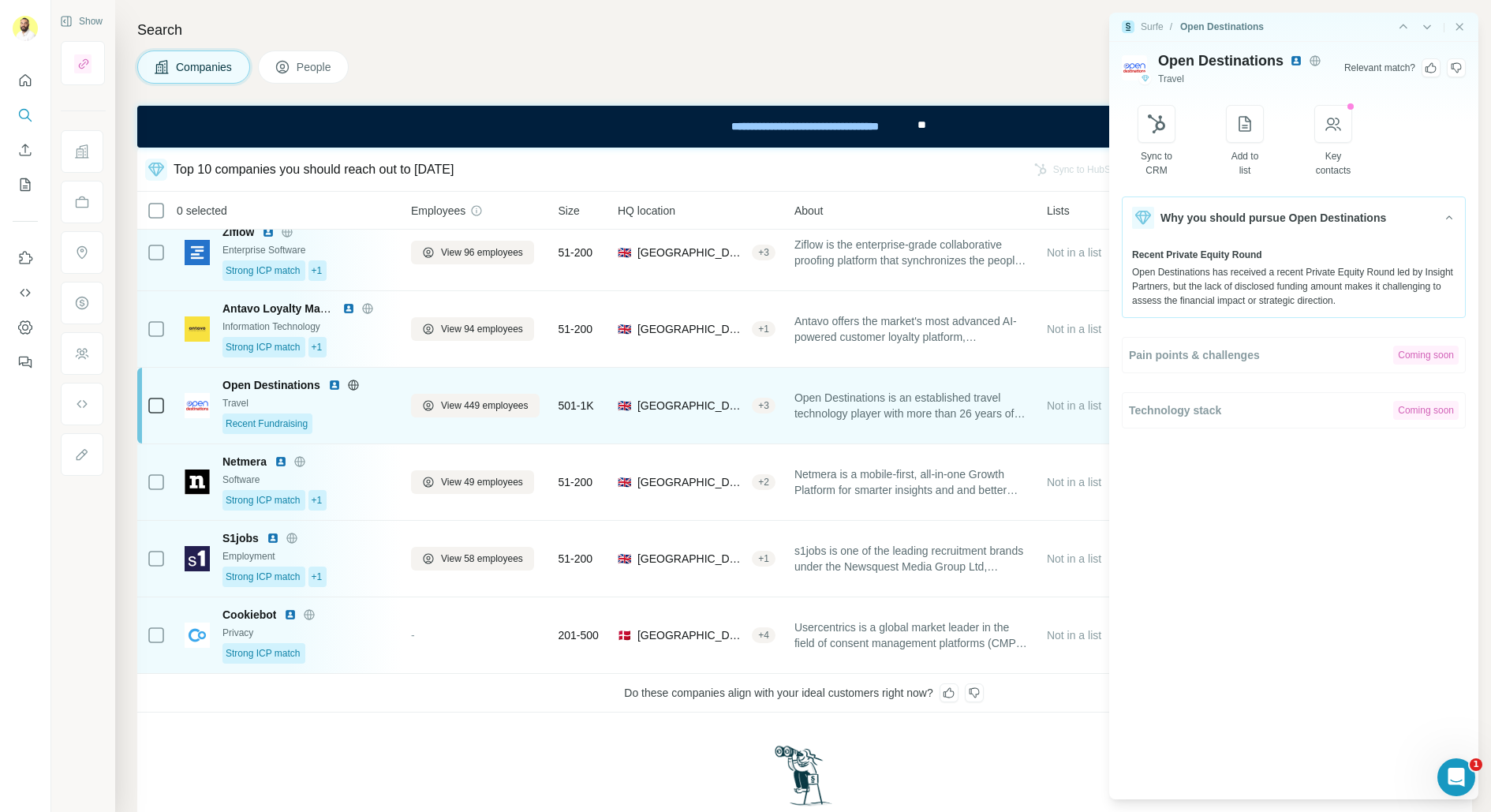
scroll to position [326, 1]
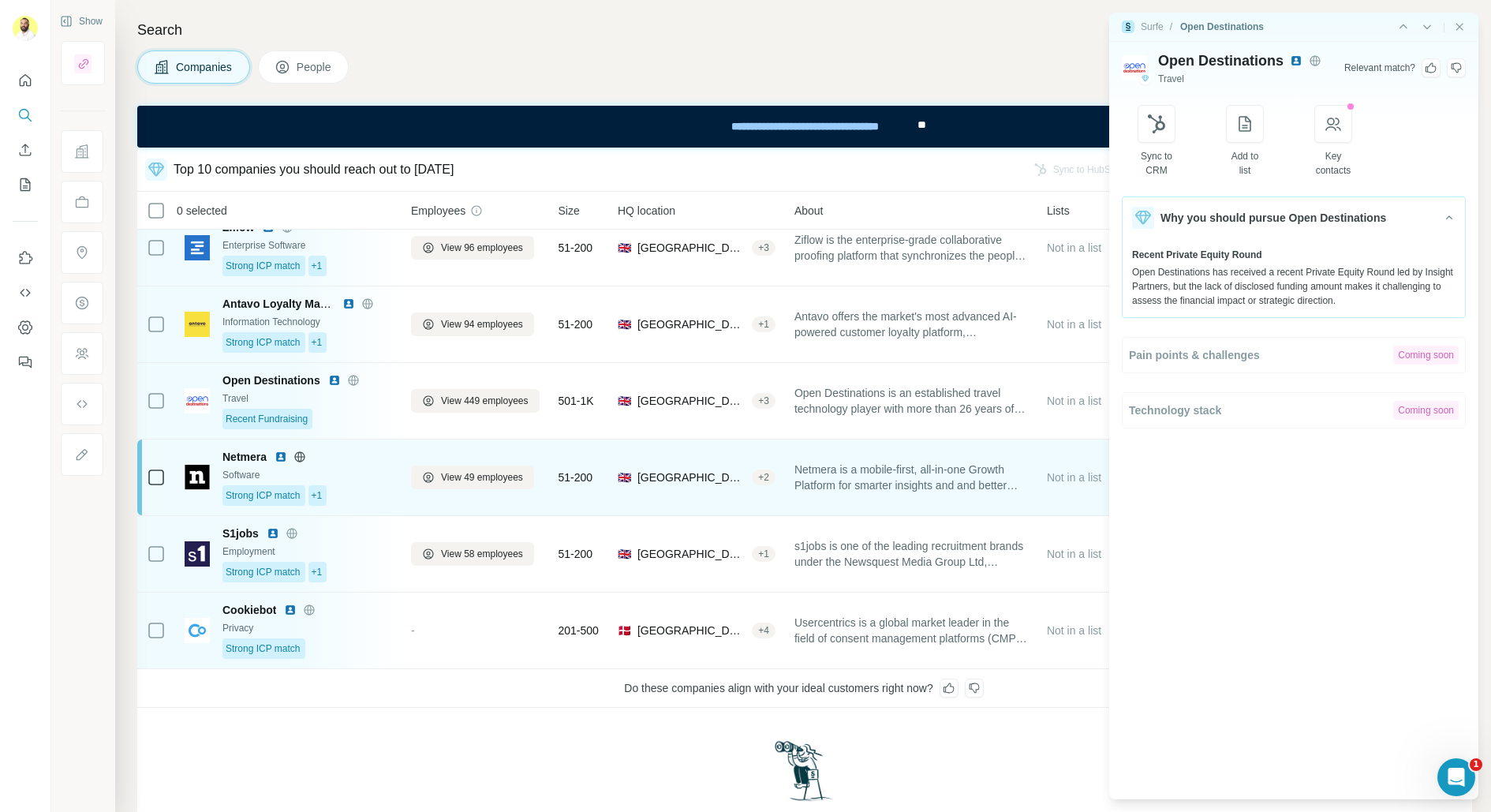
click at [346, 449] on div "Netmera" at bounding box center [308, 457] width 171 height 16
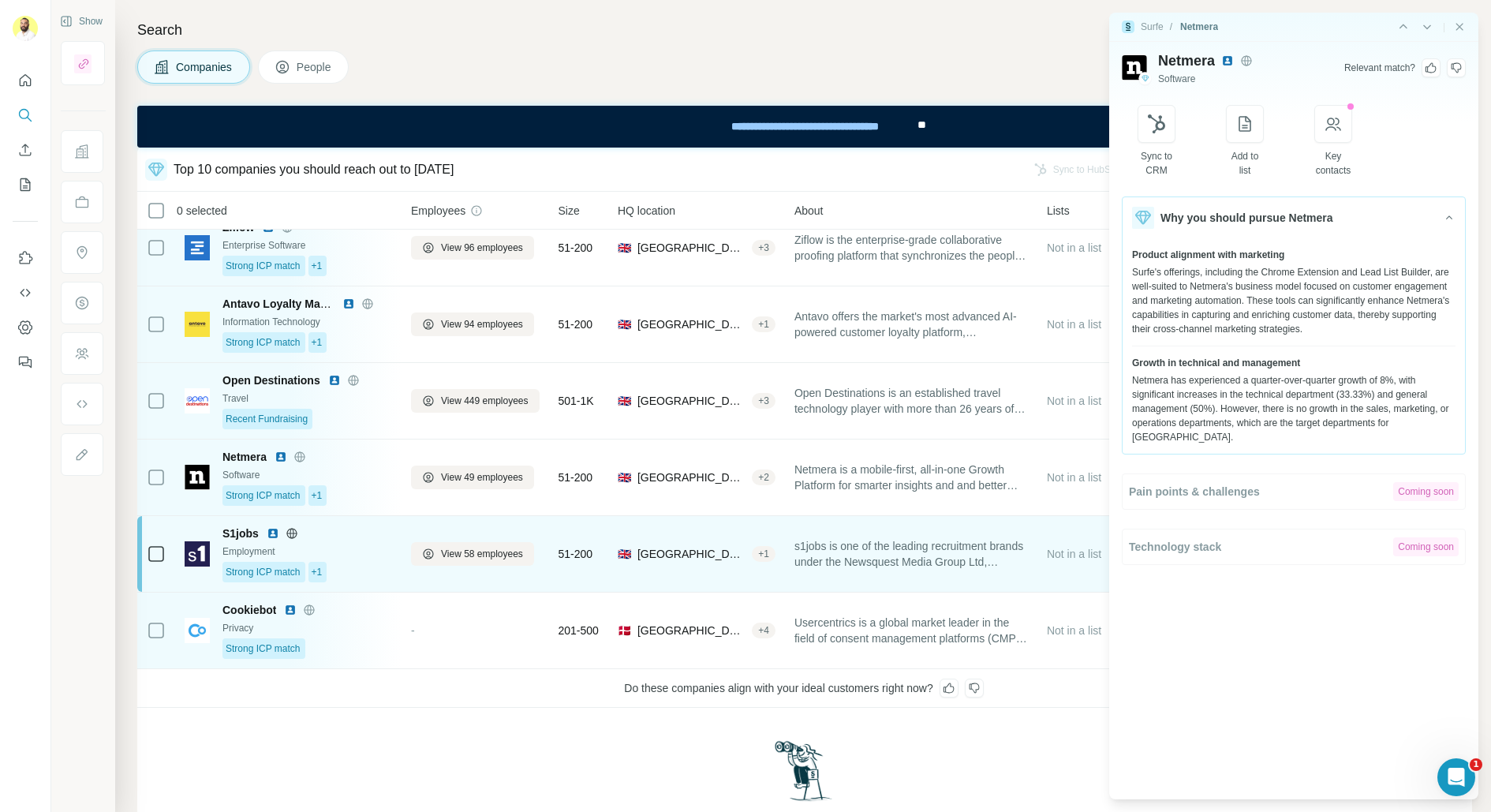
click at [346, 544] on div "Employment" at bounding box center [308, 551] width 171 height 14
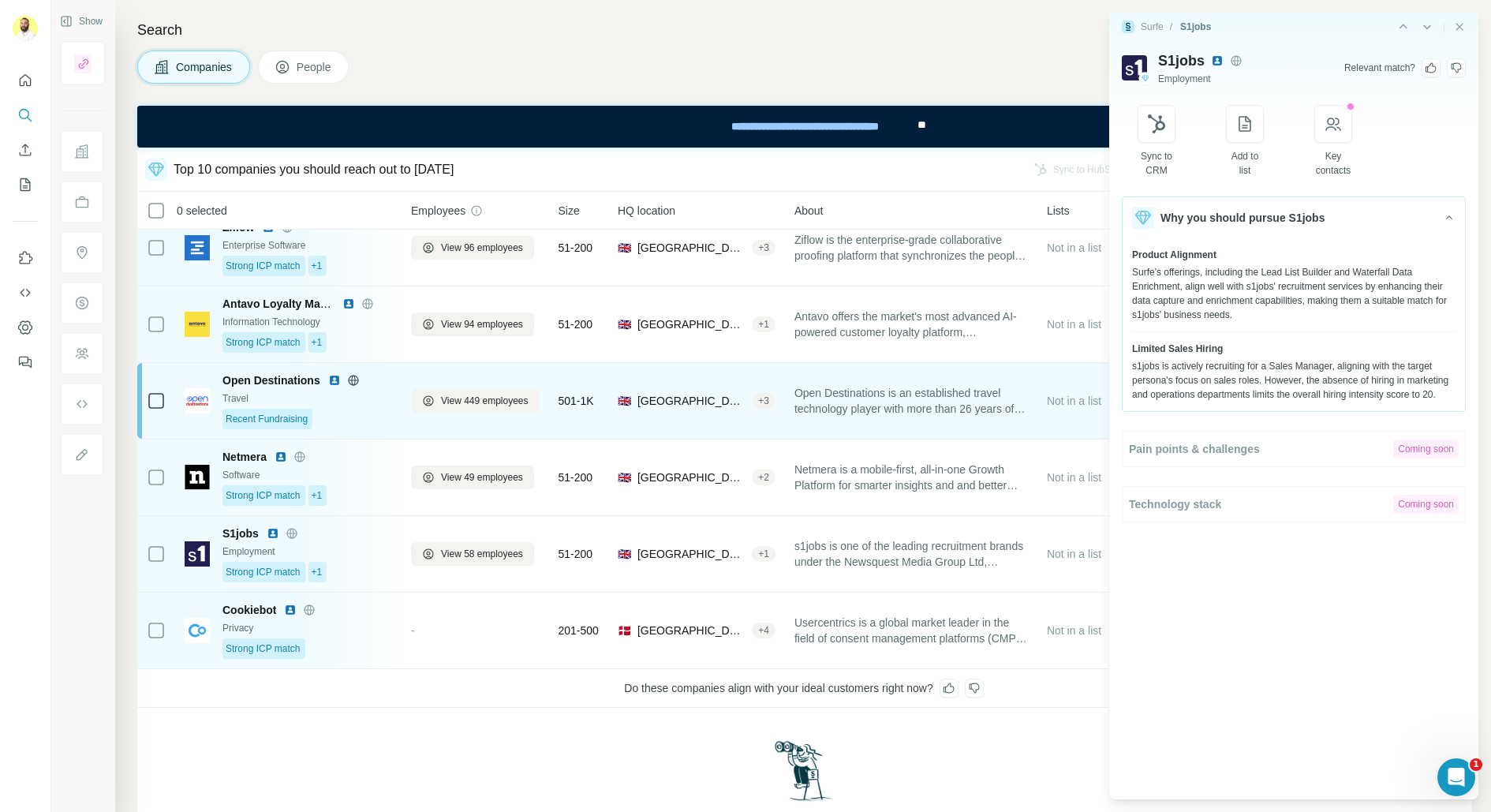
click at [366, 395] on div "Travel" at bounding box center [308, 398] width 171 height 14
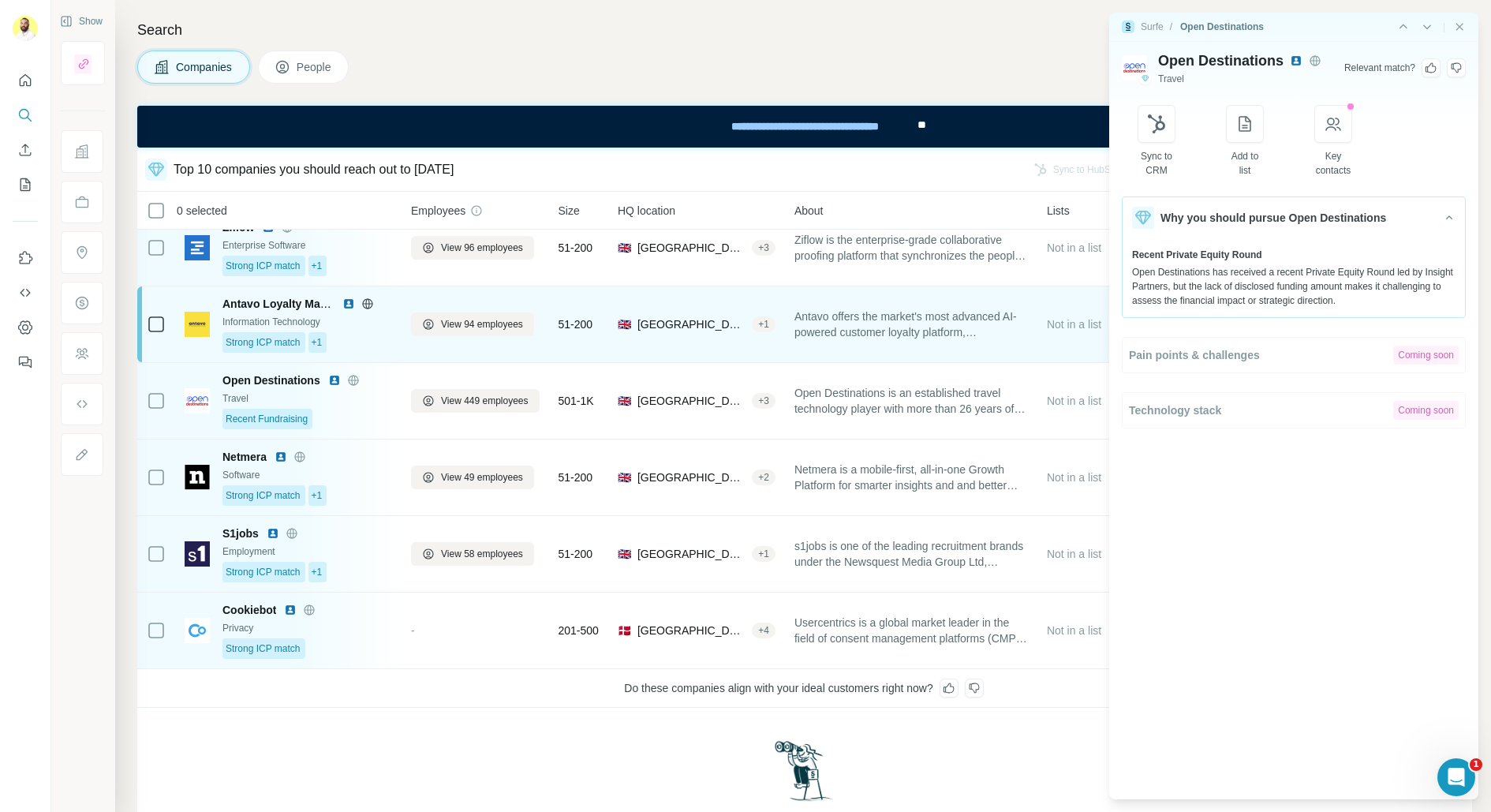
click at [349, 327] on div "Antavo Loyalty Management Platform Information Technology Strong ICP match +1" at bounding box center [308, 324] width 171 height 57
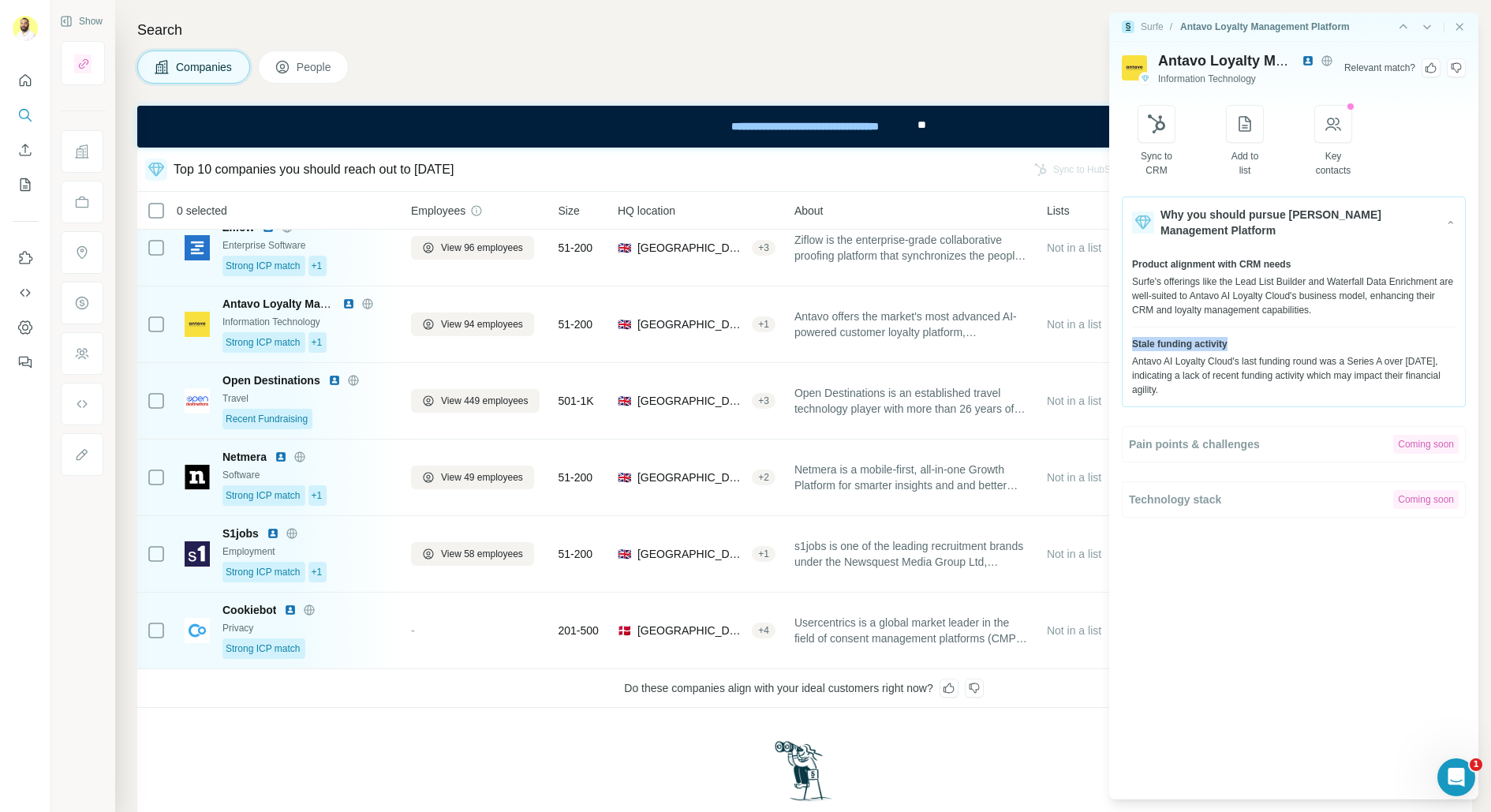
drag, startPoint x: 1243, startPoint y: 342, endPoint x: 1129, endPoint y: 346, distance: 114.1
click at [1129, 346] on div "Product alignment with CRM needs Surfe's offerings like the Lead List Builder a…" at bounding box center [1293, 326] width 342 height 158
copy span "Stale funding activity"
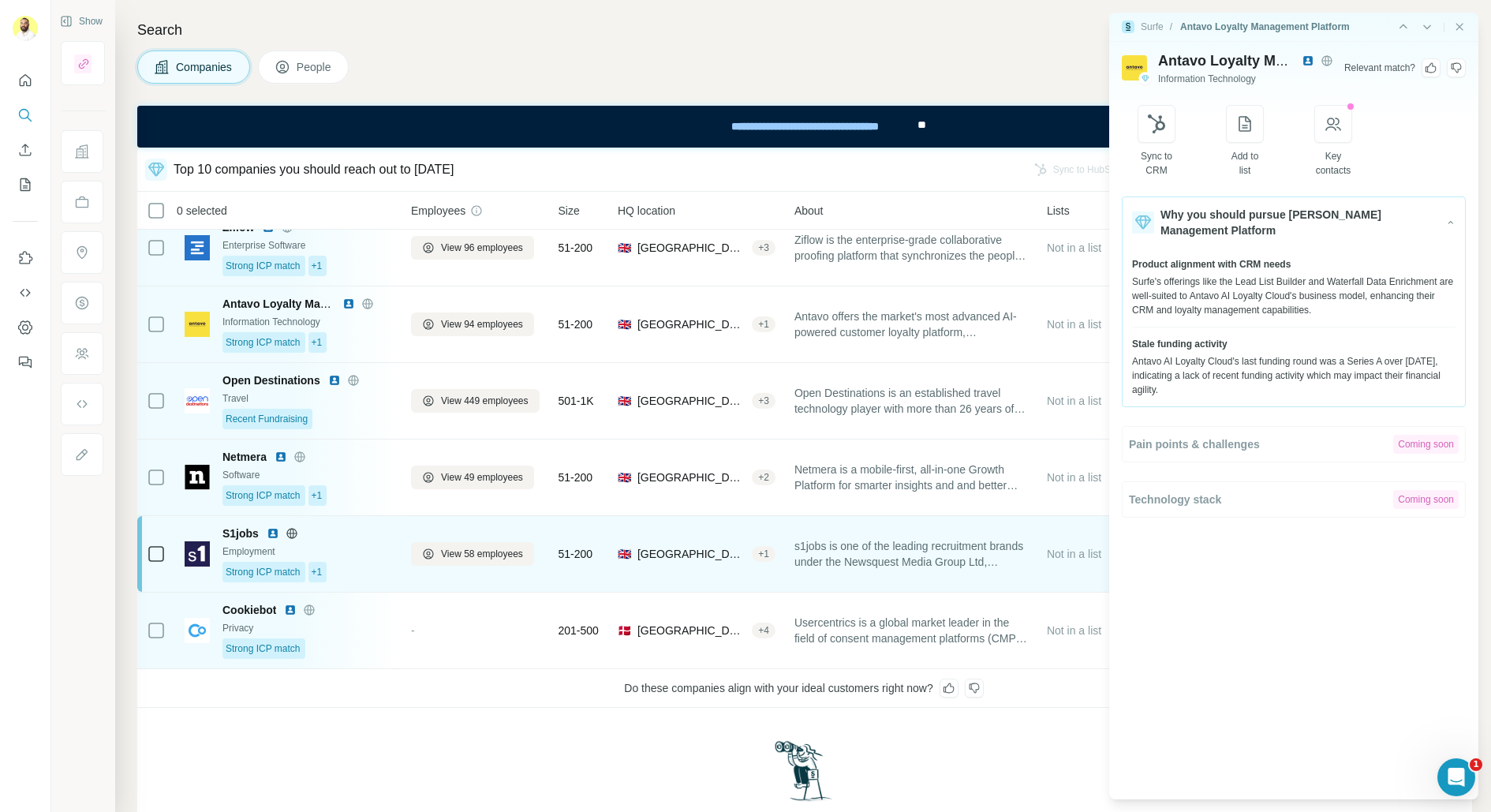
click at [361, 544] on div "Employment" at bounding box center [308, 551] width 171 height 14
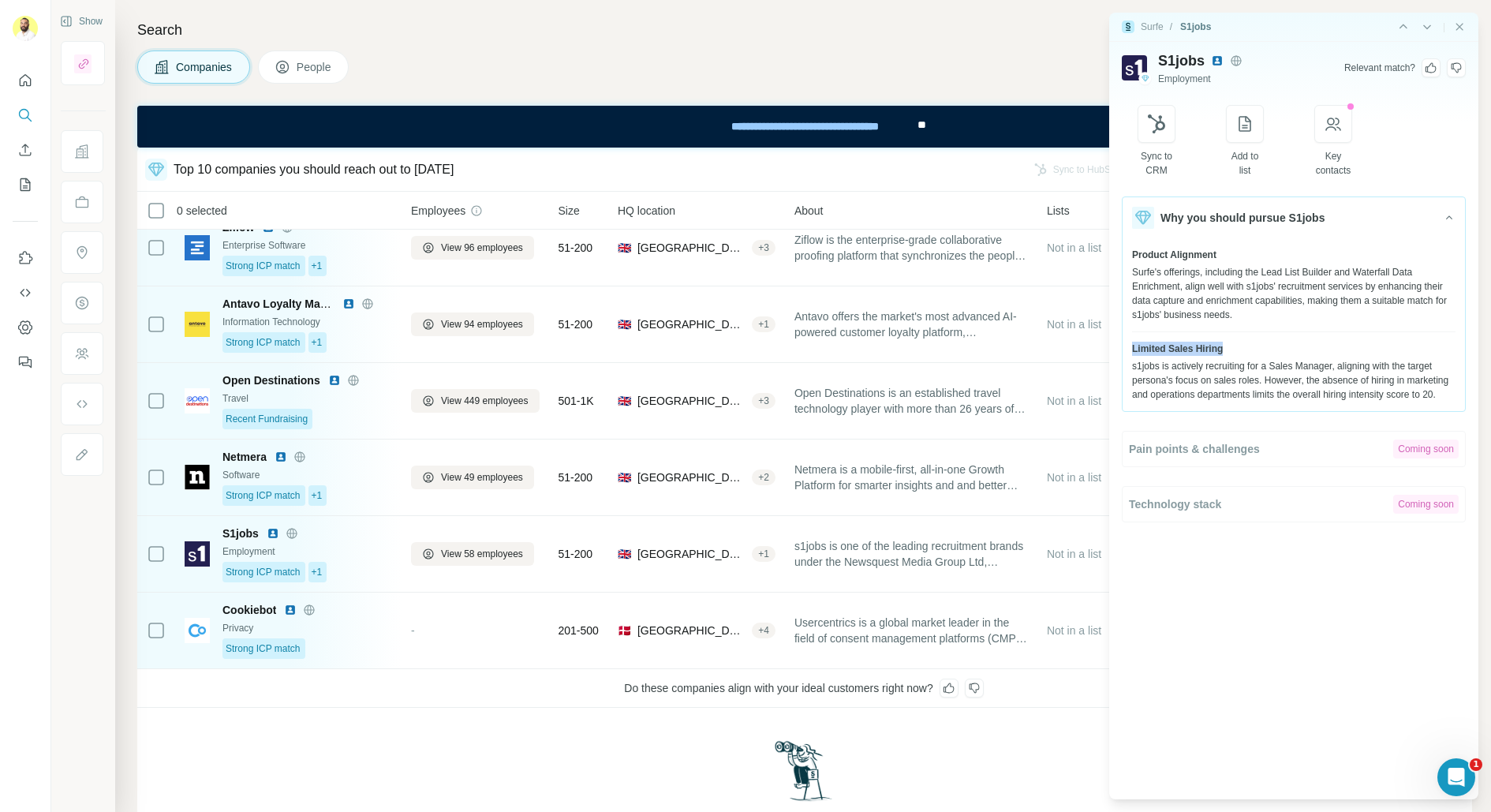
drag, startPoint x: 1242, startPoint y: 352, endPoint x: 1122, endPoint y: 347, distance: 120.1
click at [1122, 347] on div "Product Alignment Surfe's offerings, including the Lead List Builder and Waterf…" at bounding box center [1293, 324] width 342 height 172
copy span "Limited Sales Hiring"
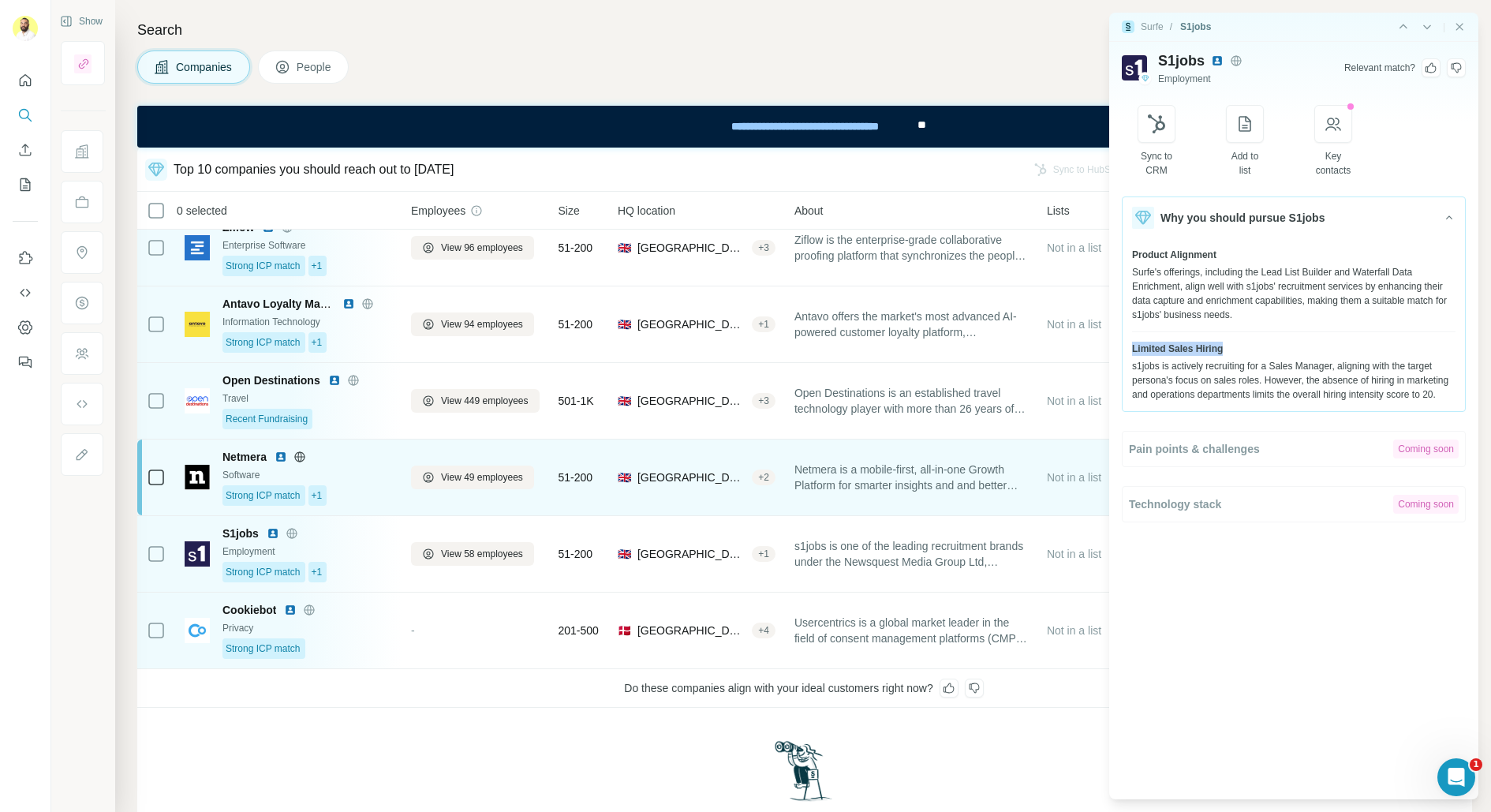
click at [282, 452] on img at bounding box center [281, 457] width 12 height 12
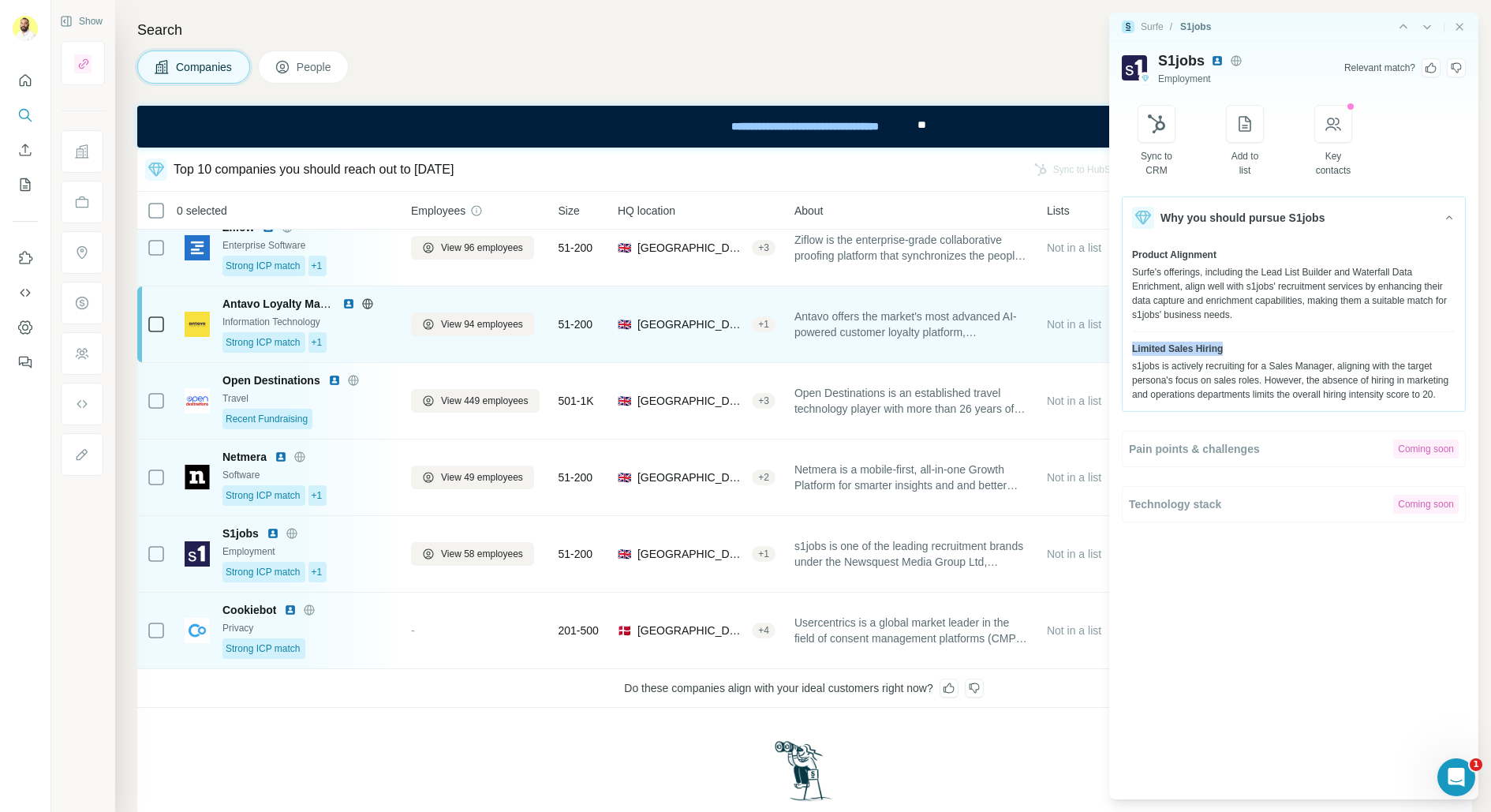
scroll to position [0, 1]
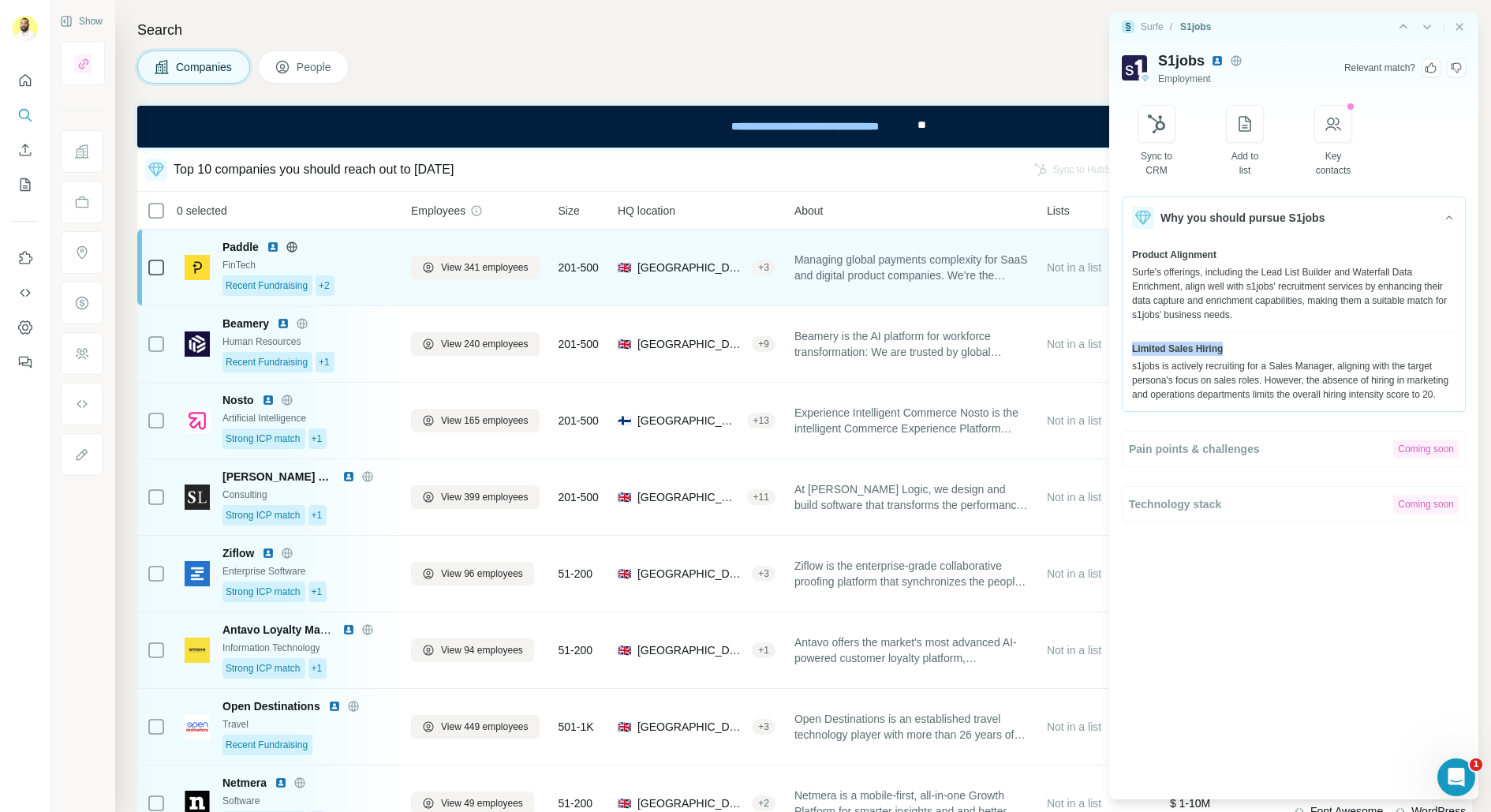
click at [273, 250] on img at bounding box center [273, 247] width 12 height 12
